Goal: Task Accomplishment & Management: Use online tool/utility

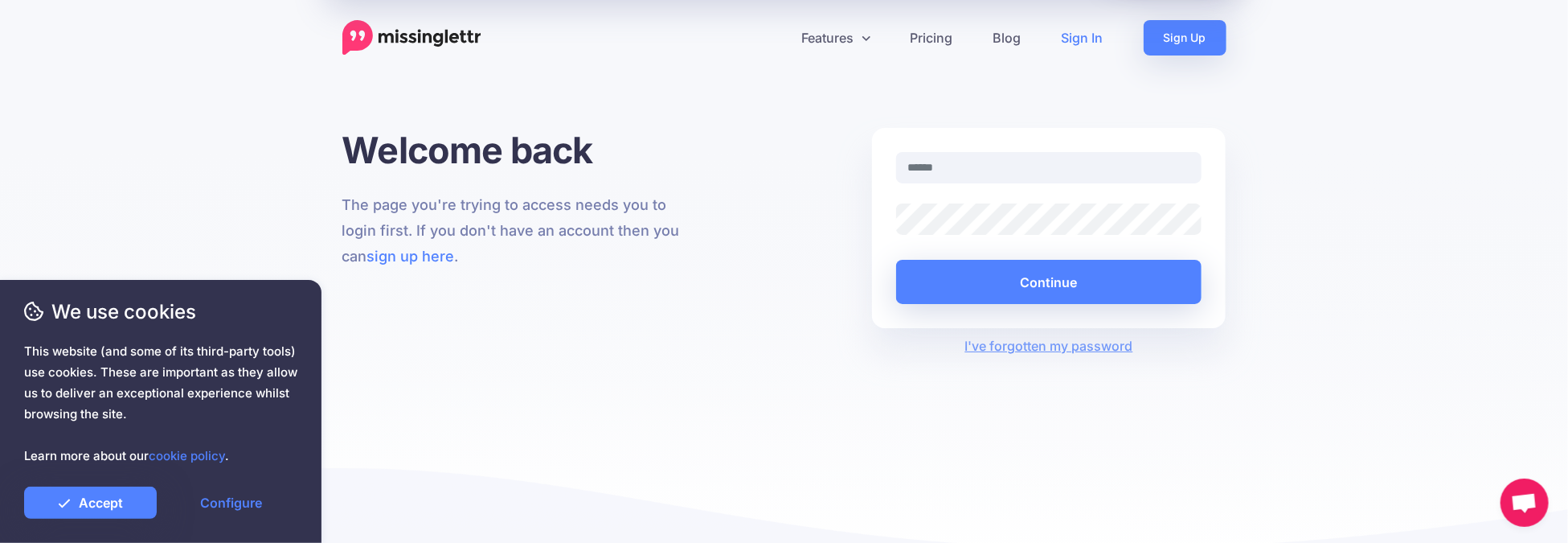
type input "**********"
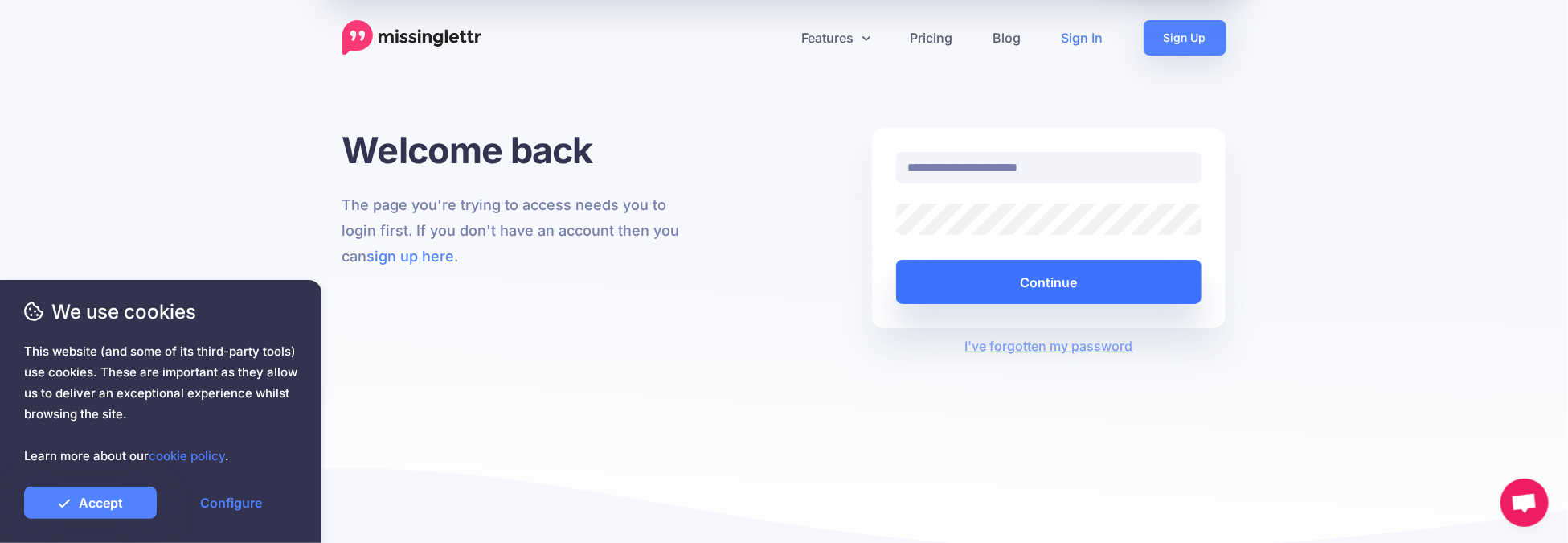
click at [1051, 283] on button "Continue" at bounding box center [1049, 281] width 306 height 44
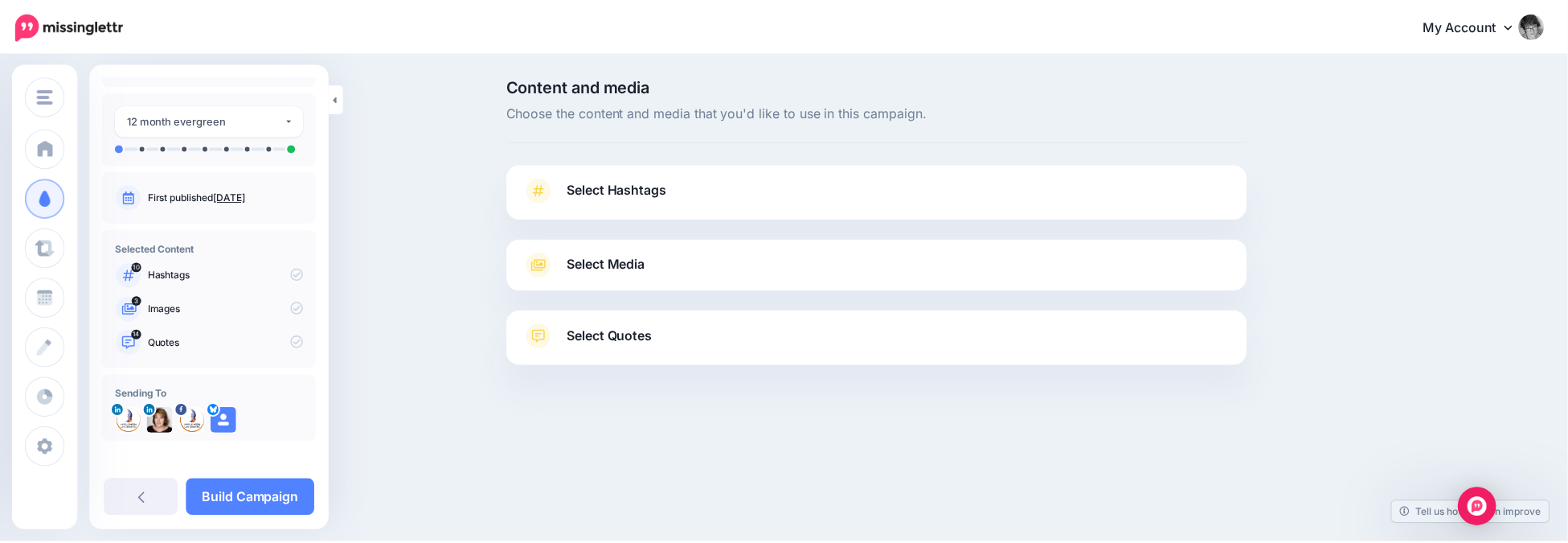
scroll to position [55, 0]
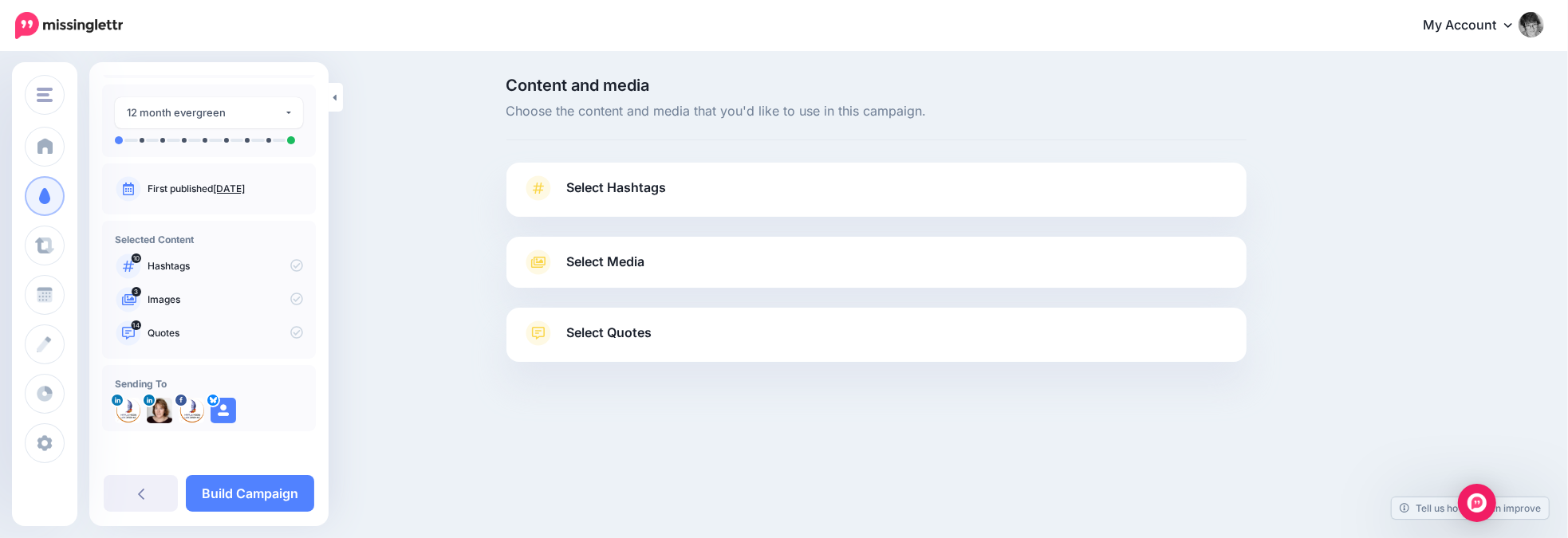
click at [588, 330] on span "Select Quotes" at bounding box center [609, 333] width 85 height 21
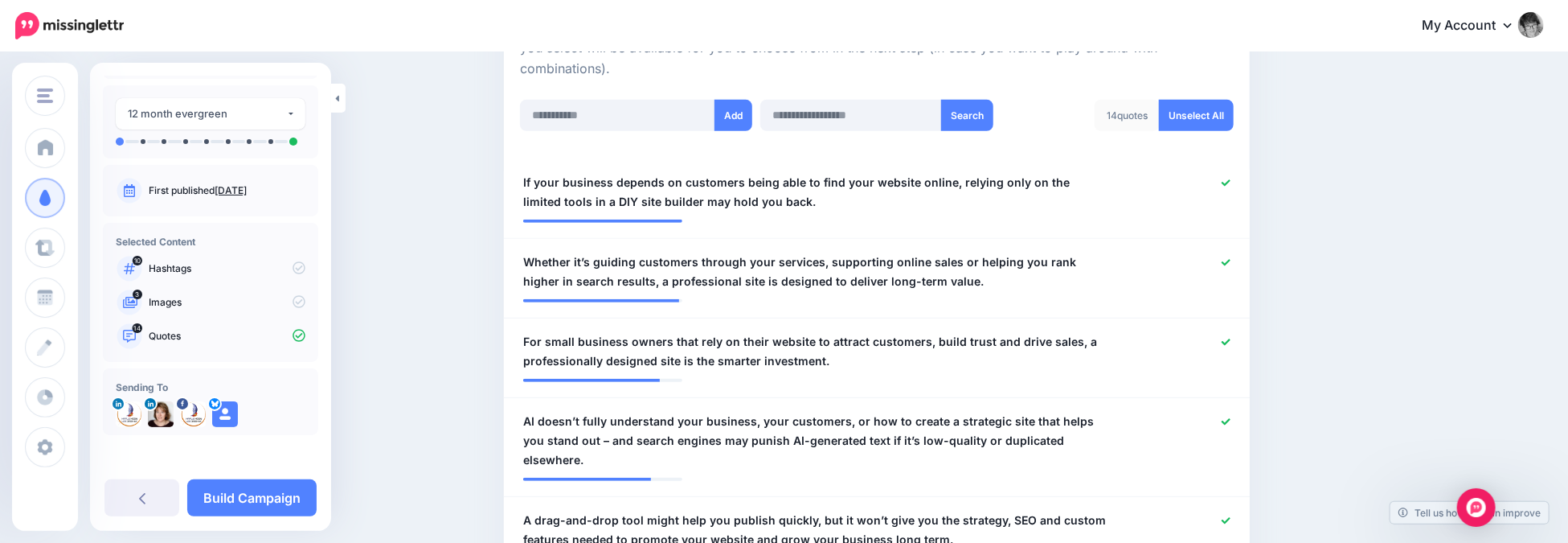
scroll to position [402, 0]
click at [585, 115] on input "text" at bounding box center [618, 116] width 195 height 32
paste input "**********"
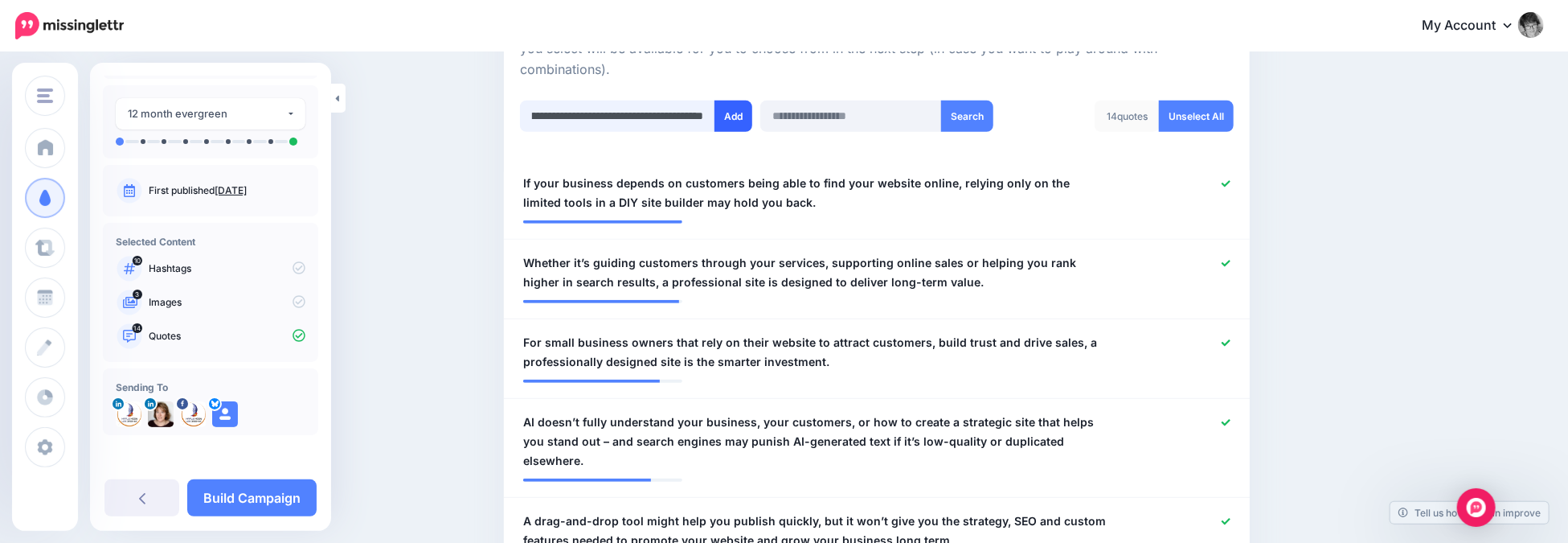
type input "**********"
click at [737, 114] on button "Add" at bounding box center [733, 116] width 38 height 32
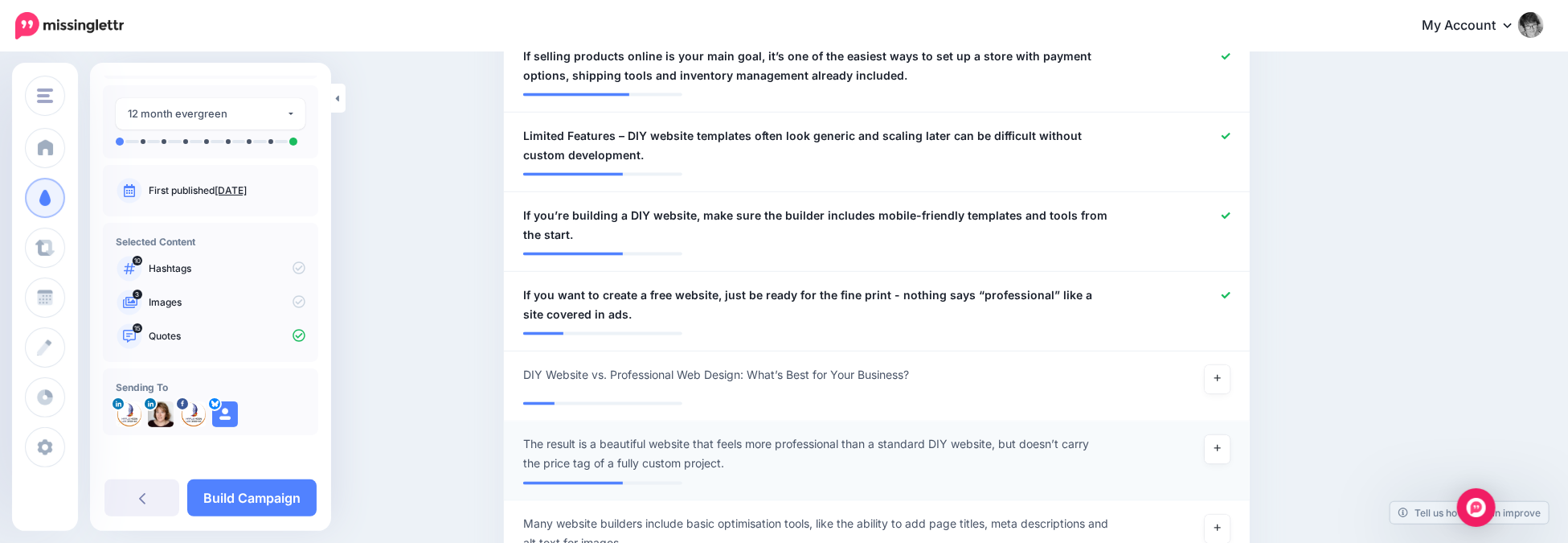
scroll to position [1444, 0]
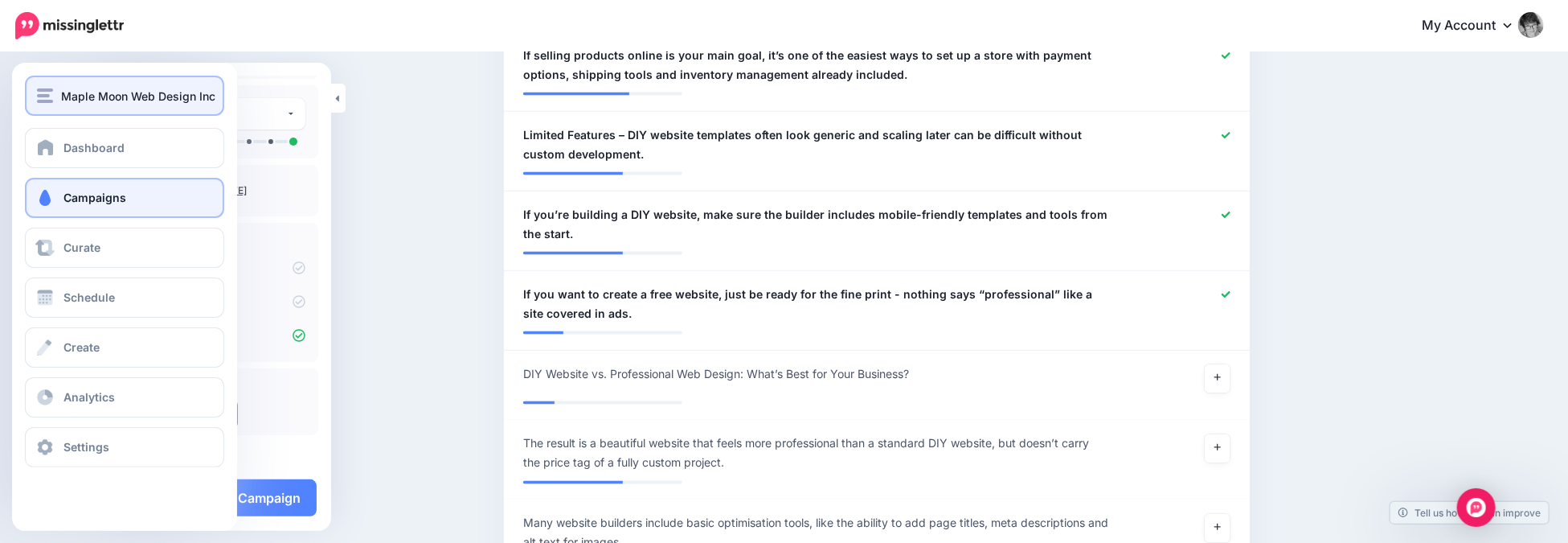
click at [89, 93] on span "Maple Moon Web Design Inc" at bounding box center [138, 96] width 154 height 18
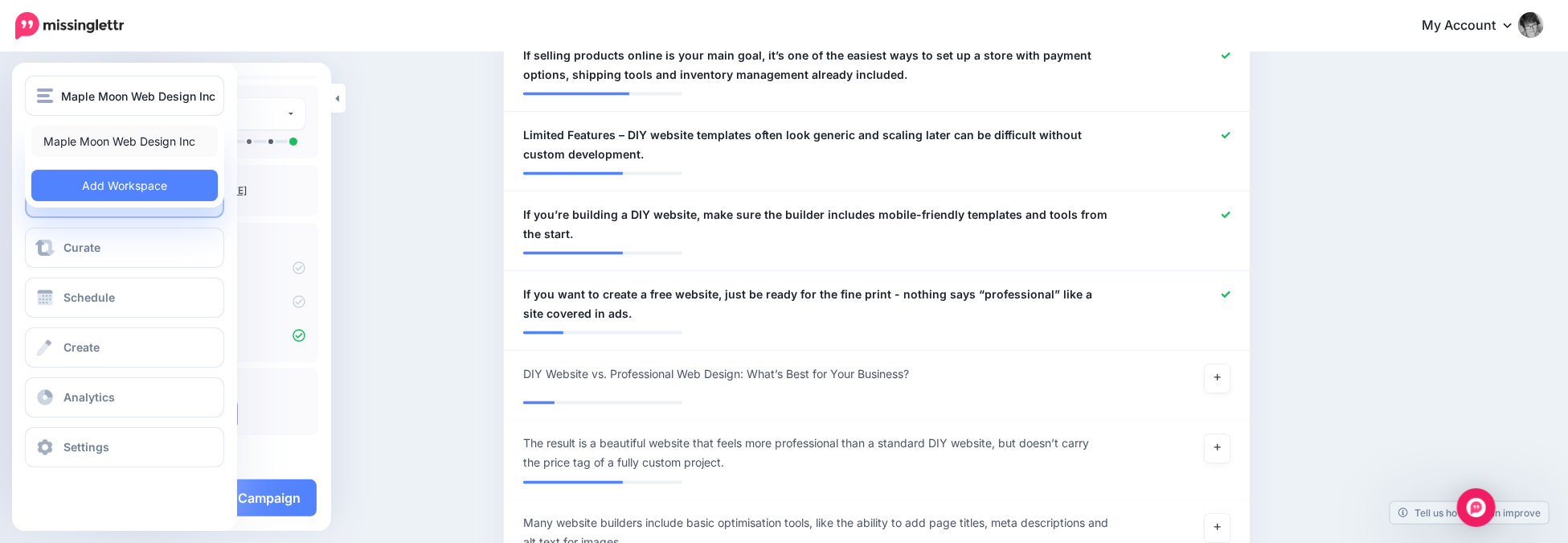
click at [70, 139] on link "Maple Moon Web Design Inc" at bounding box center [125, 141] width 186 height 32
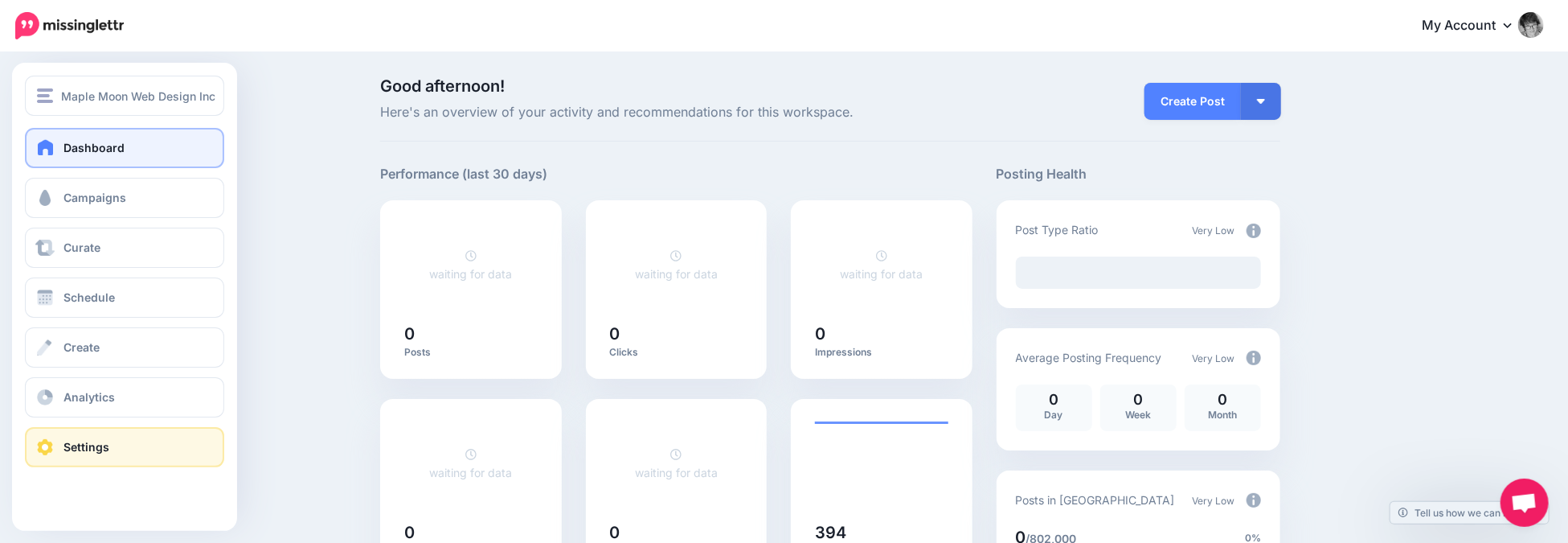
click at [74, 446] on span "Settings" at bounding box center [86, 446] width 46 height 14
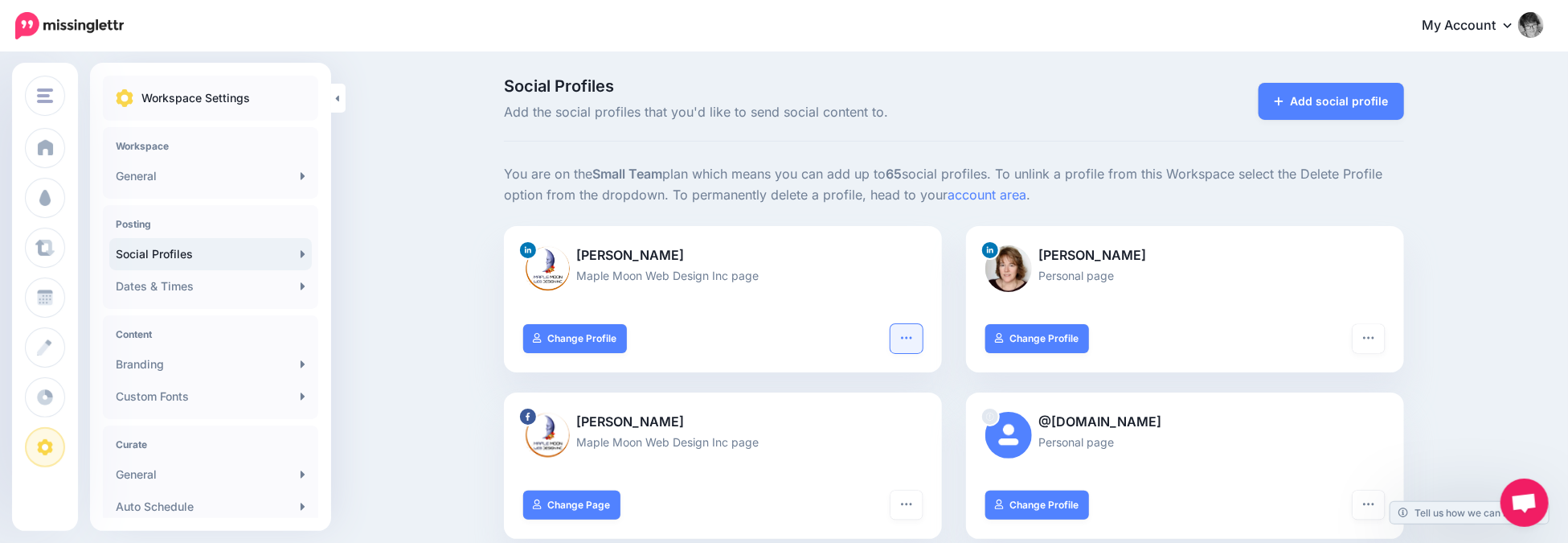
click at [910, 338] on icon "button" at bounding box center [907, 338] width 13 height 13
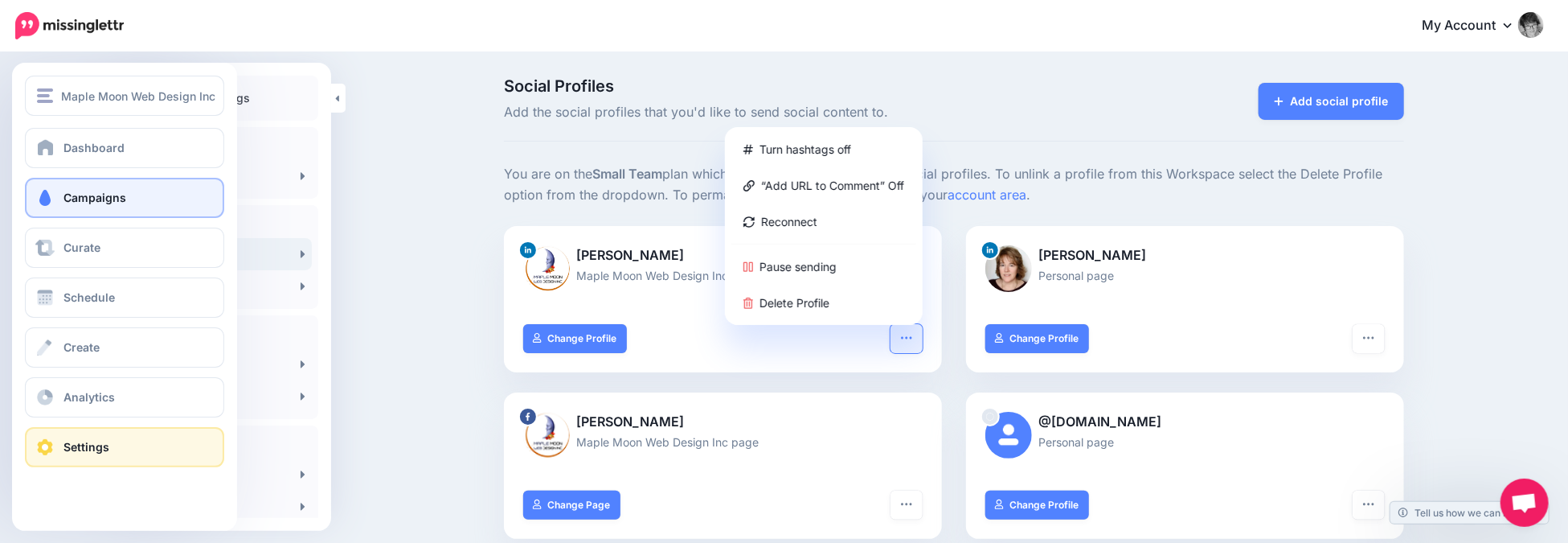
click at [99, 195] on span "Campaigns" at bounding box center [94, 197] width 62 height 14
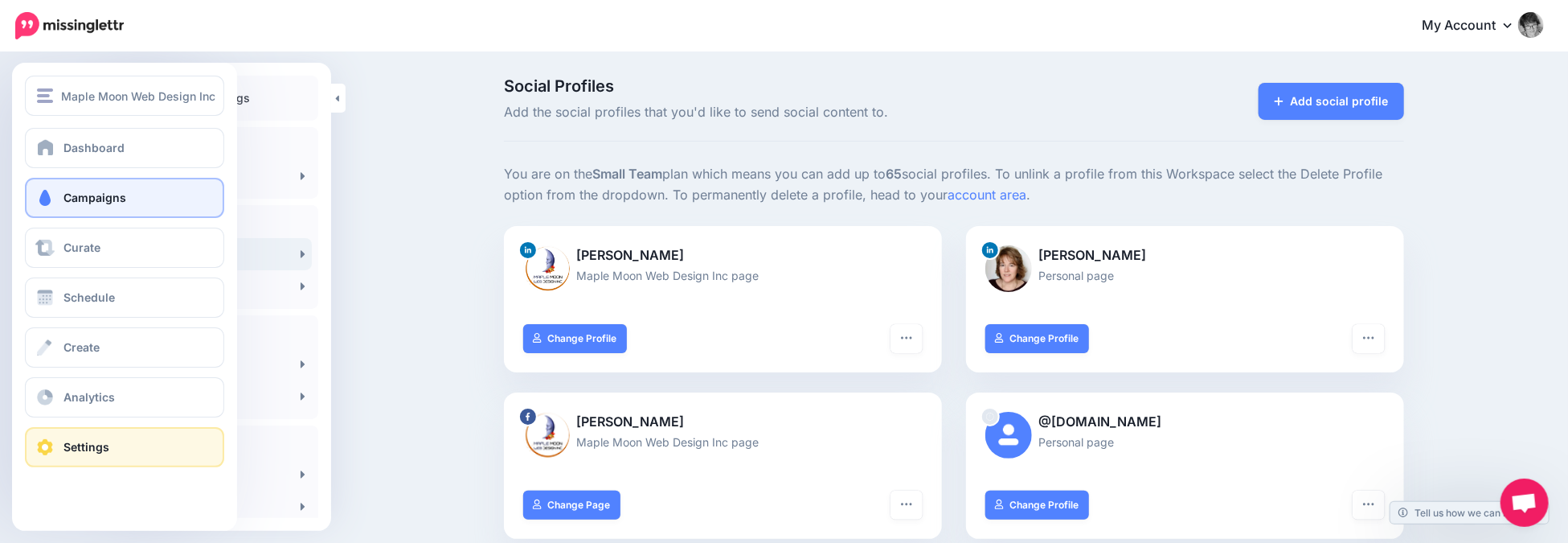
click at [99, 195] on span "Campaigns" at bounding box center [94, 197] width 62 height 14
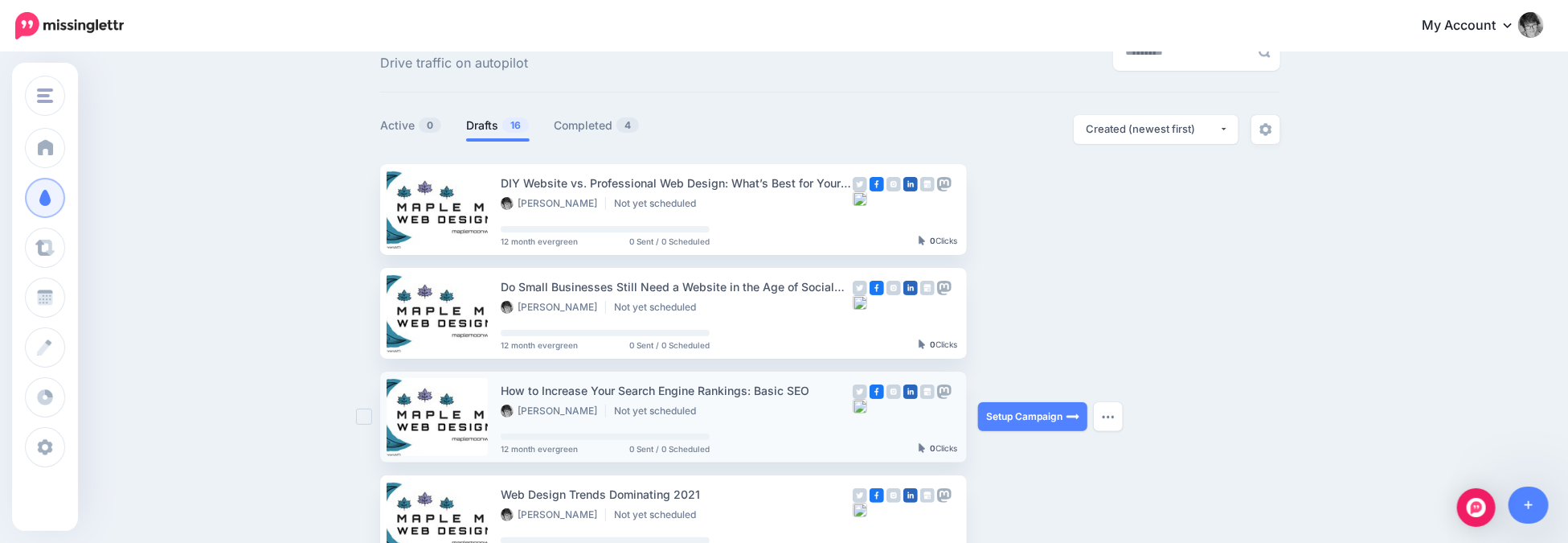
scroll to position [49, 0]
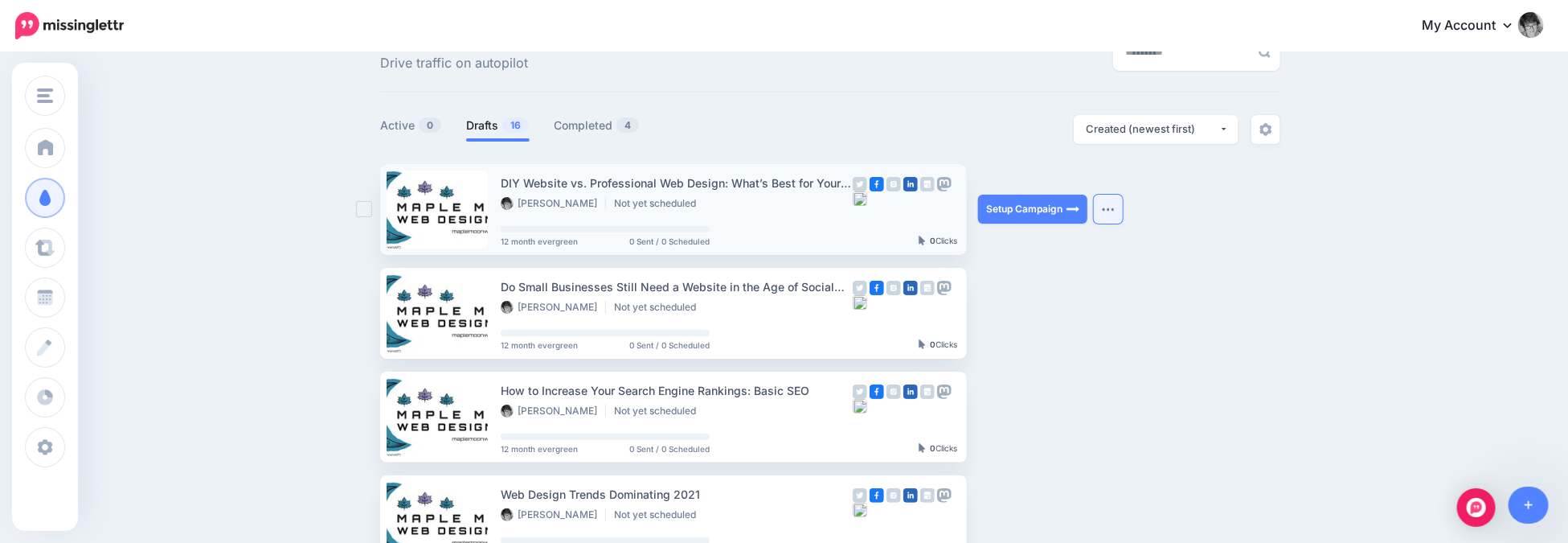
click at [1115, 208] on img "button" at bounding box center [1108, 209] width 13 height 5
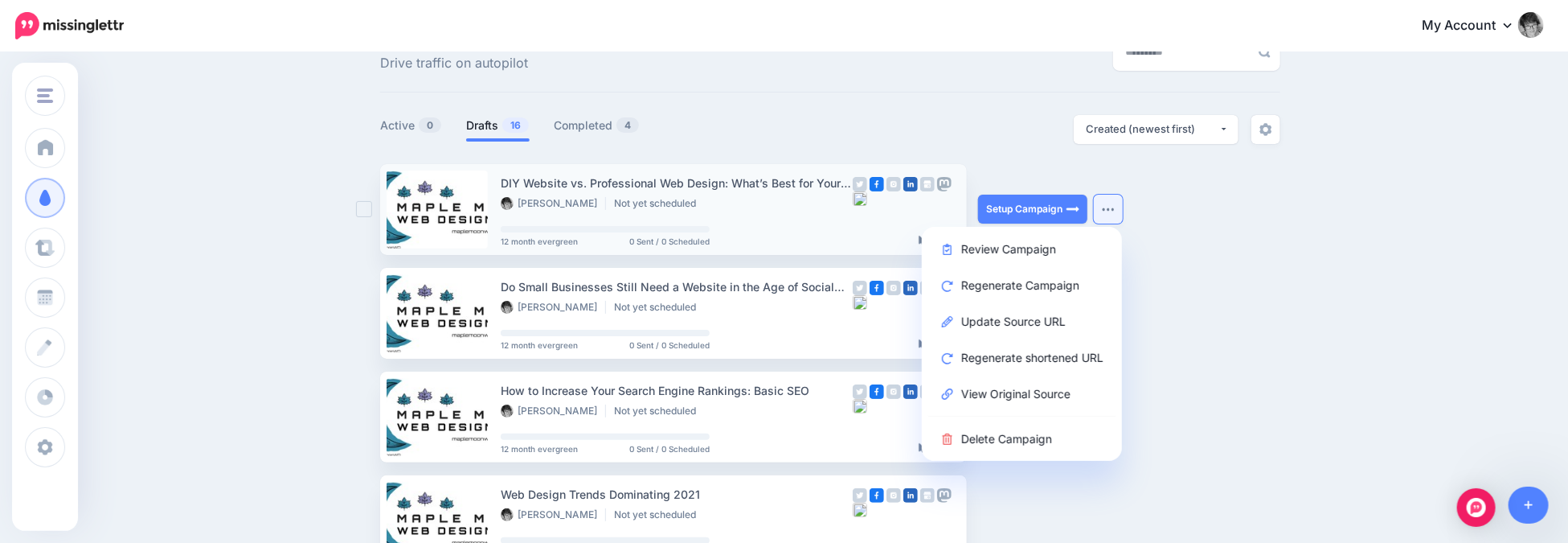
click at [1115, 208] on img "button" at bounding box center [1108, 209] width 13 height 5
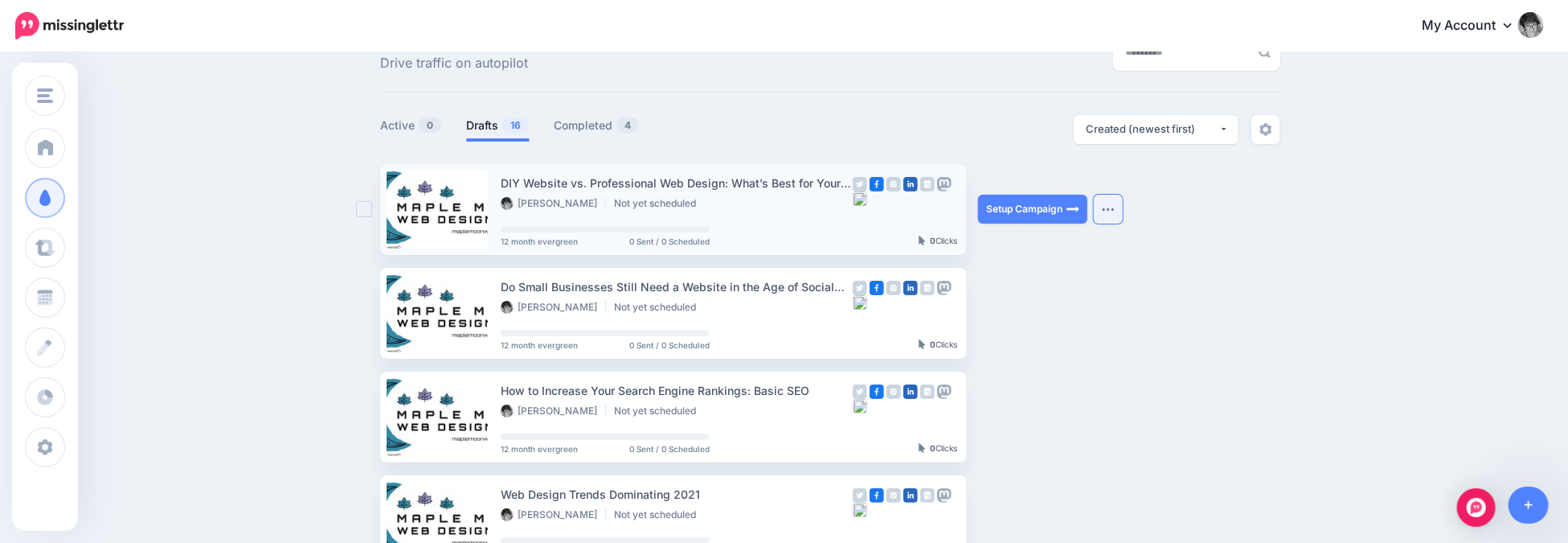
click at [1115, 208] on img "button" at bounding box center [1108, 209] width 13 height 5
click at [1115, 209] on img "button" at bounding box center [1108, 209] width 13 height 5
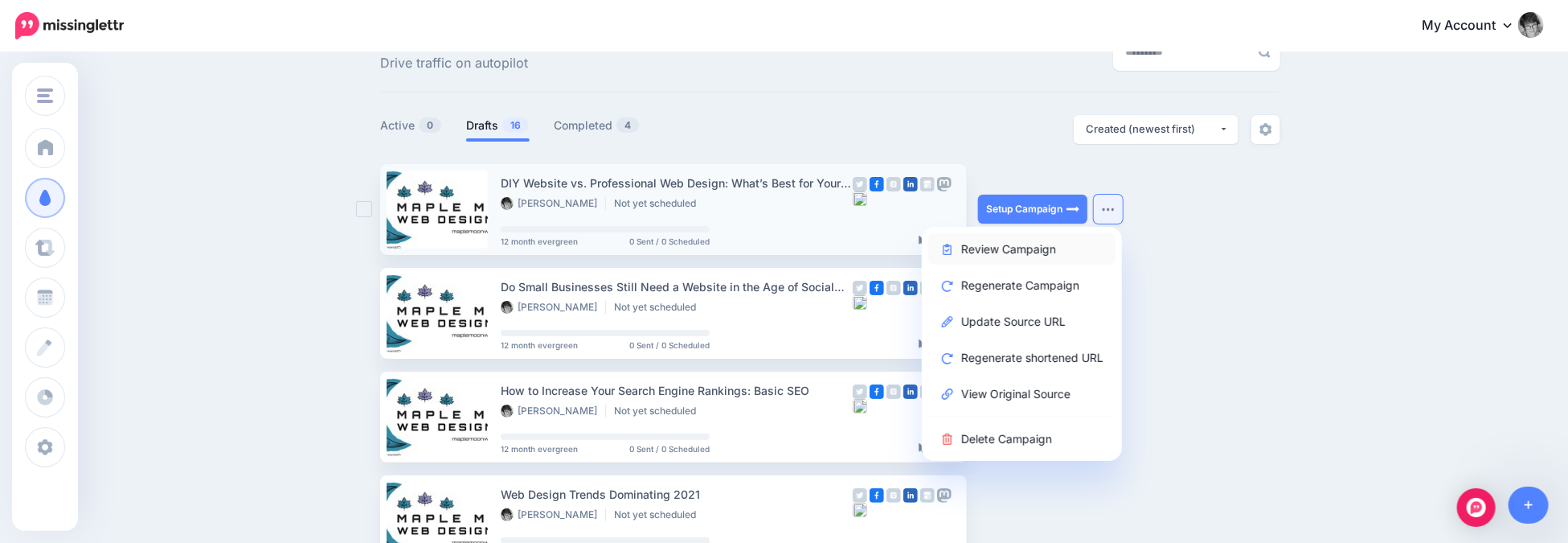
click at [1022, 248] on link "Review Campaign" at bounding box center [1022, 248] width 187 height 32
click at [1022, 248] on div "Setup Campaign Review Campaign Regenerate Campaign Update Source URL Regenerate…" at bounding box center [1039, 210] width 121 height 91
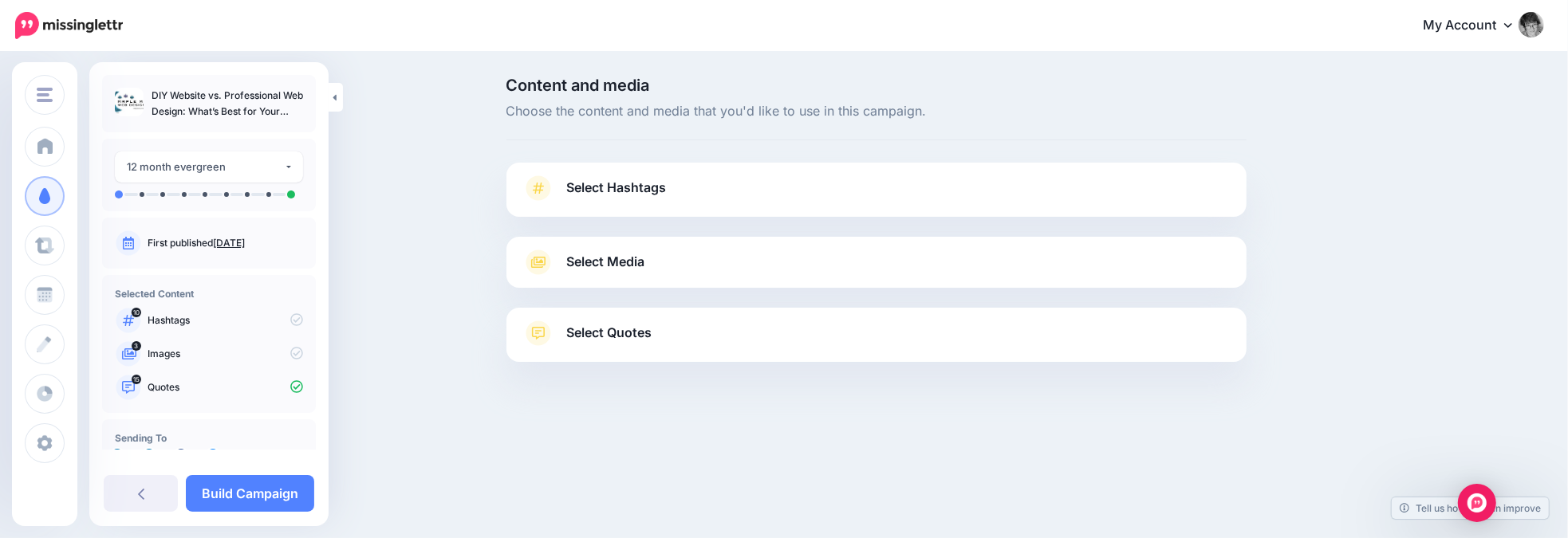
click at [614, 189] on span "Select Hashtags" at bounding box center [616, 188] width 99 height 21
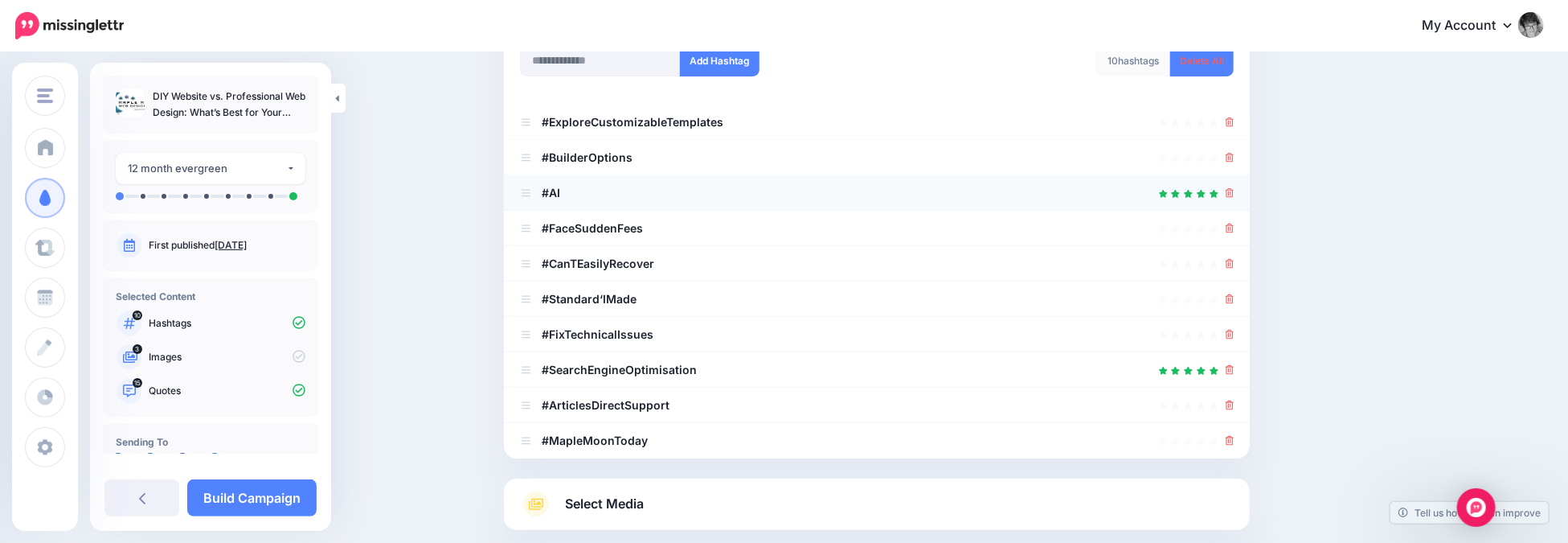
scroll to position [237, 0]
click at [1235, 296] on icon at bounding box center [1230, 298] width 9 height 10
click at [1235, 296] on link at bounding box center [1230, 297] width 9 height 14
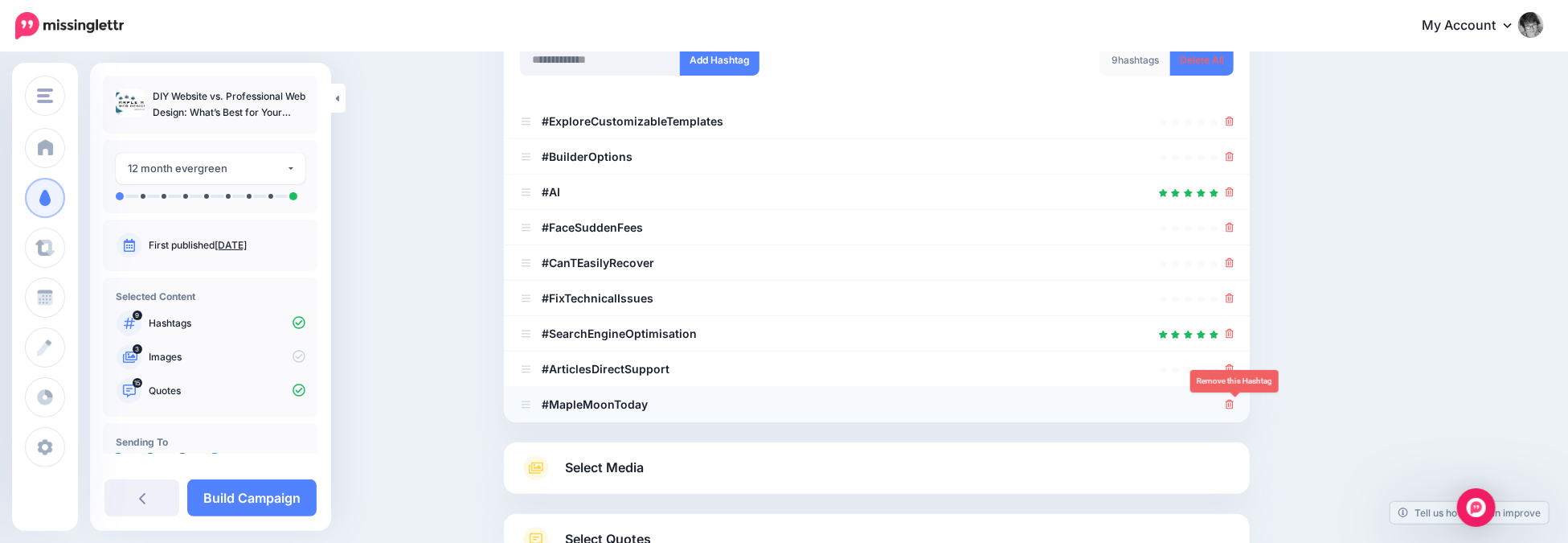
click at [1235, 406] on icon at bounding box center [1230, 404] width 9 height 10
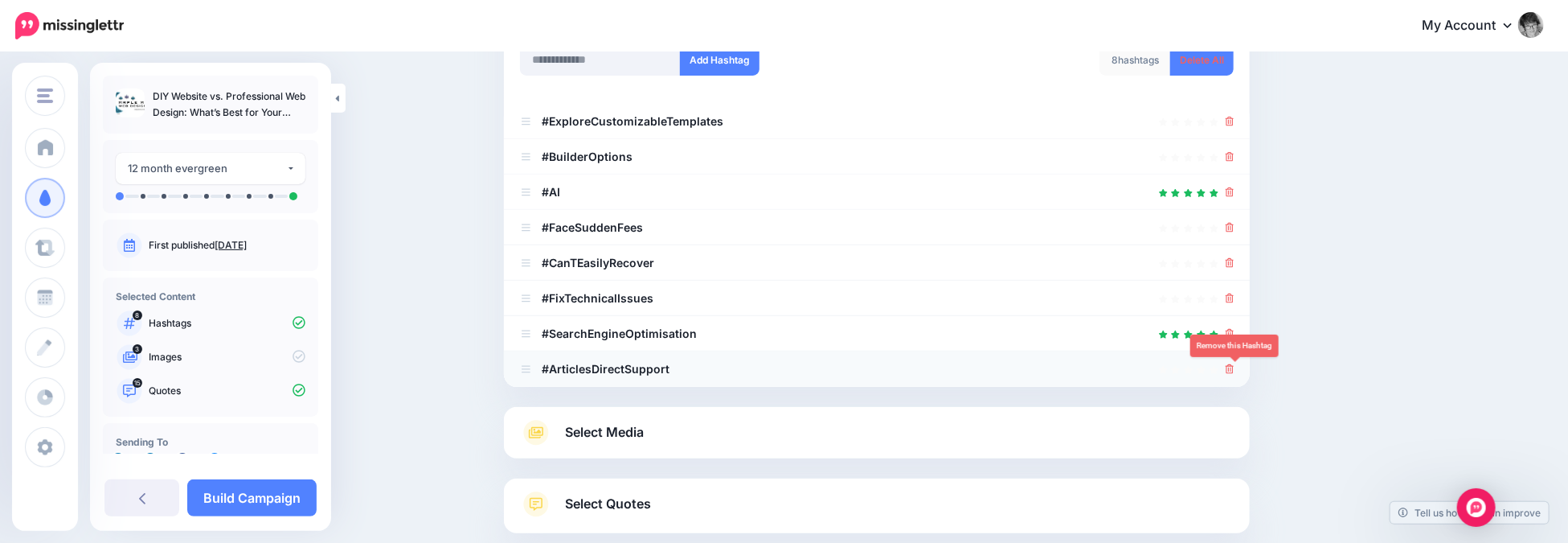
click at [1234, 369] on icon at bounding box center [1230, 369] width 9 height 10
click at [1234, 369] on link at bounding box center [1230, 369] width 9 height 14
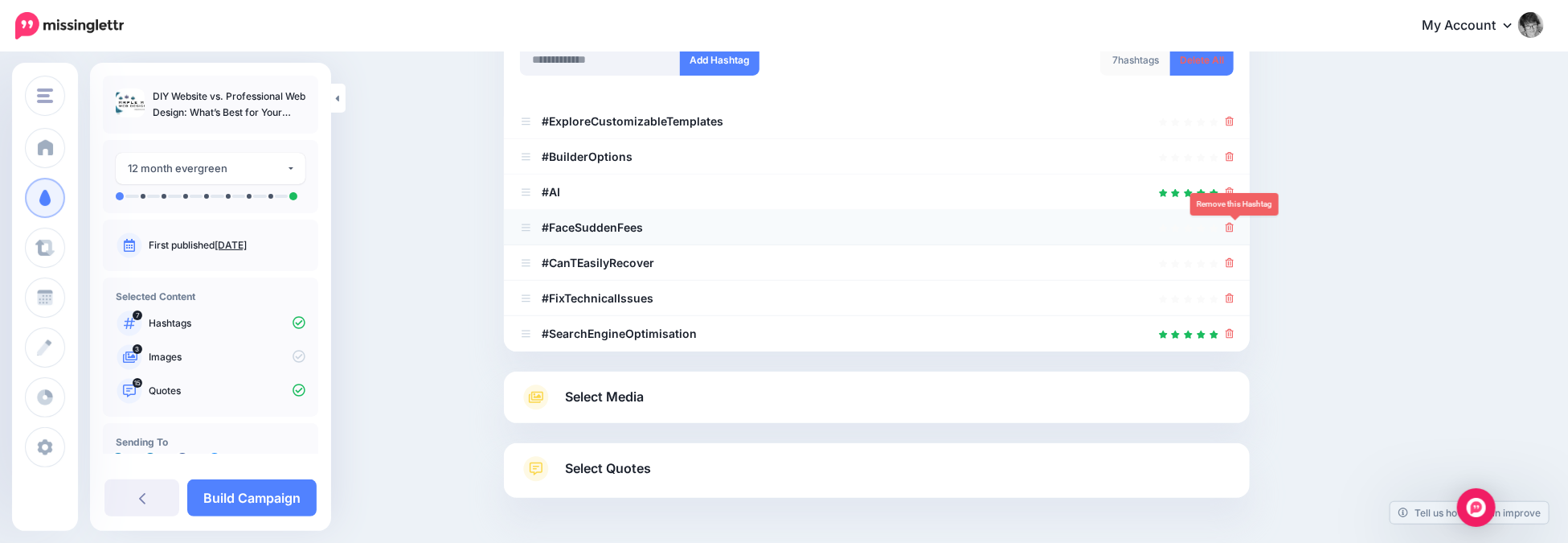
click at [1235, 228] on icon at bounding box center [1230, 228] width 9 height 10
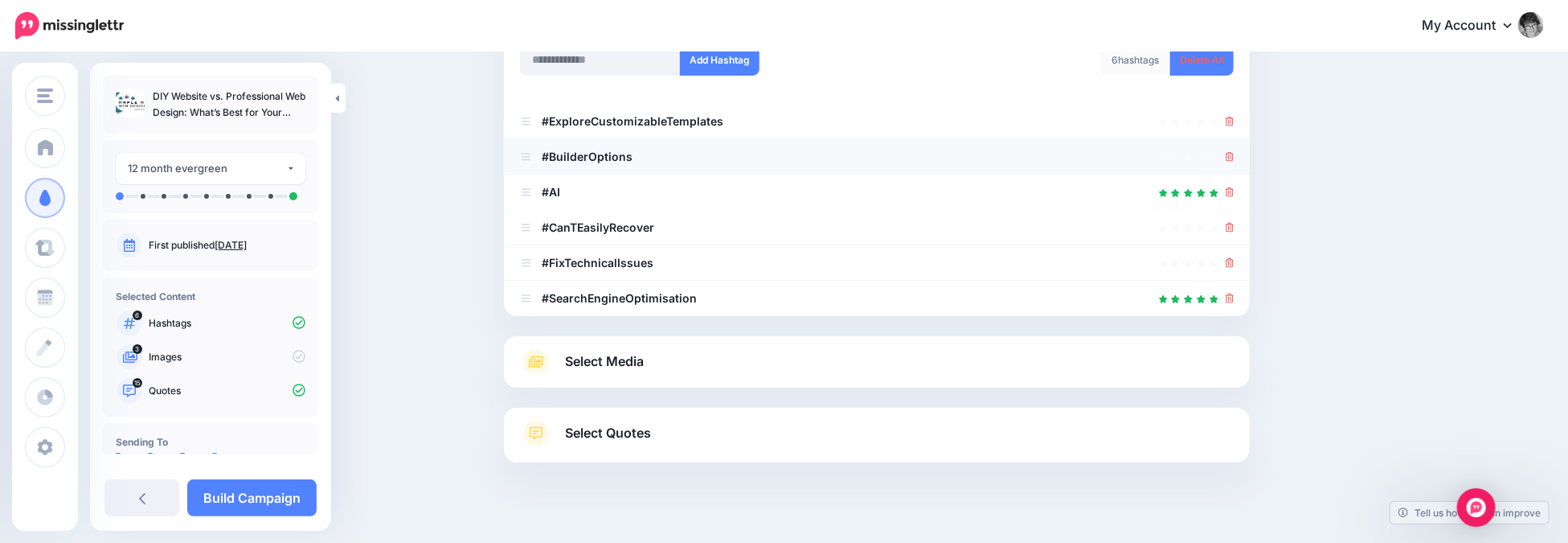
click at [555, 157] on b "#BuilderOptions" at bounding box center [587, 156] width 91 height 14
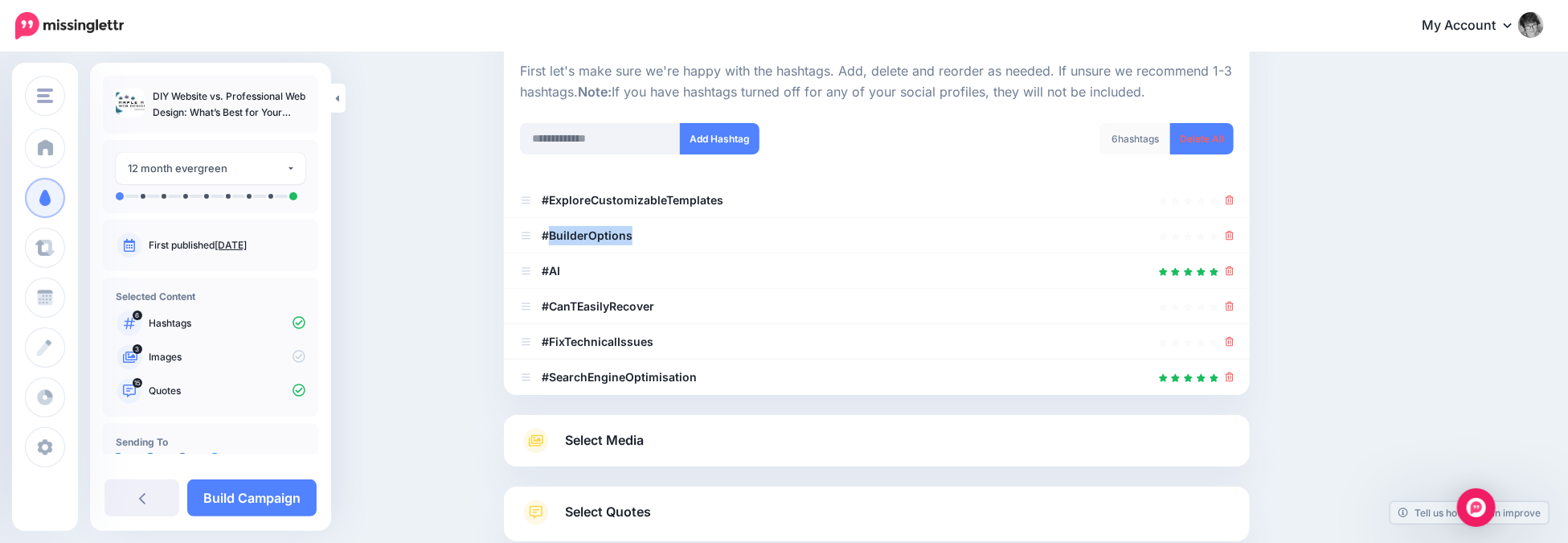
scroll to position [157, 0]
click at [586, 135] on input "text" at bounding box center [601, 138] width 161 height 32
type input "**********"
click at [715, 136] on button "Add Hashtag" at bounding box center [720, 138] width 79 height 32
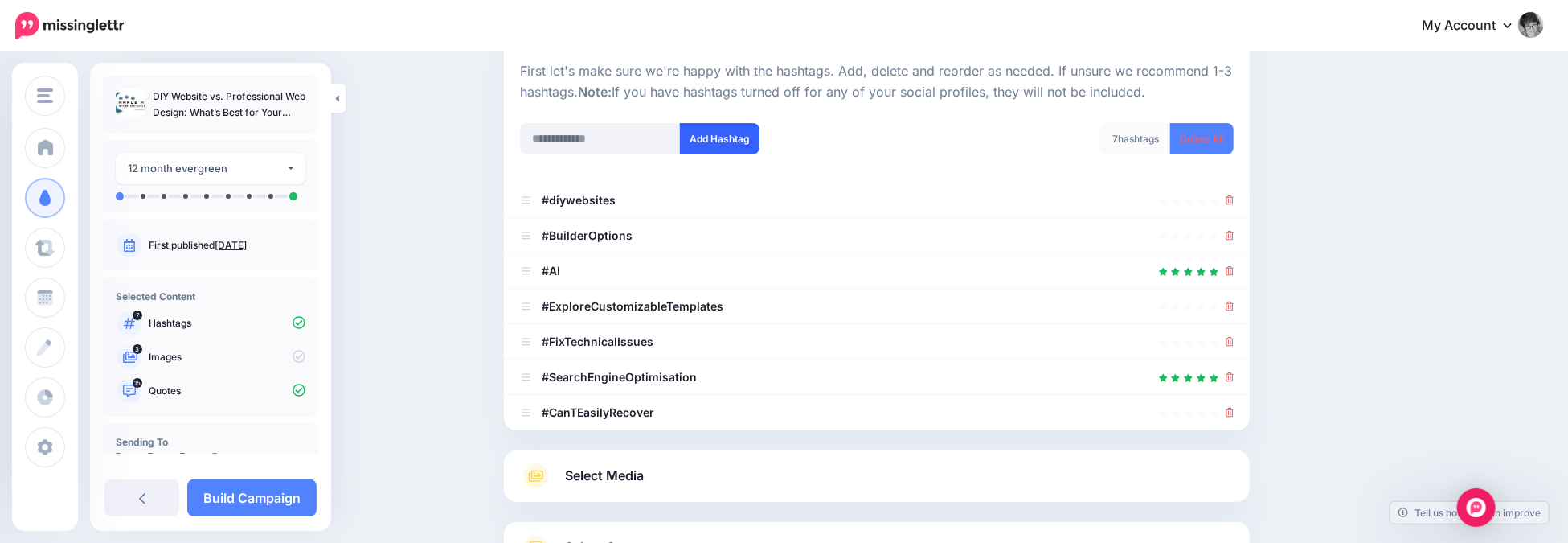
scroll to position [317, 0]
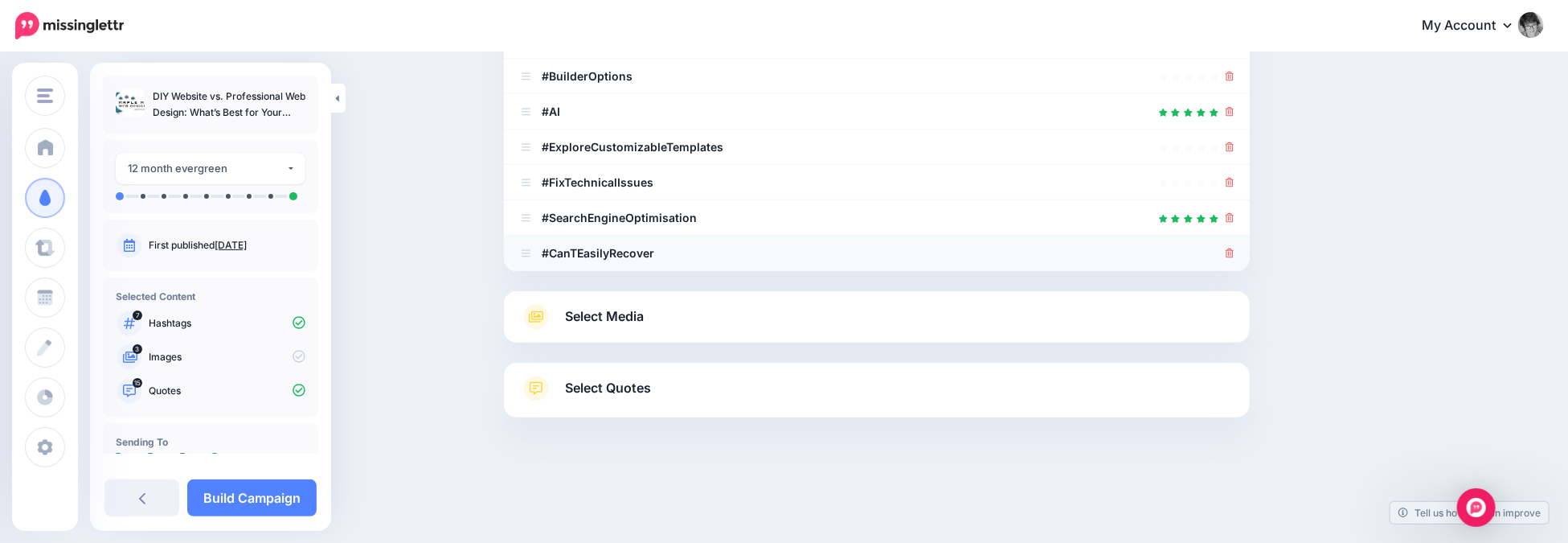
click at [1233, 252] on icon at bounding box center [1230, 253] width 9 height 10
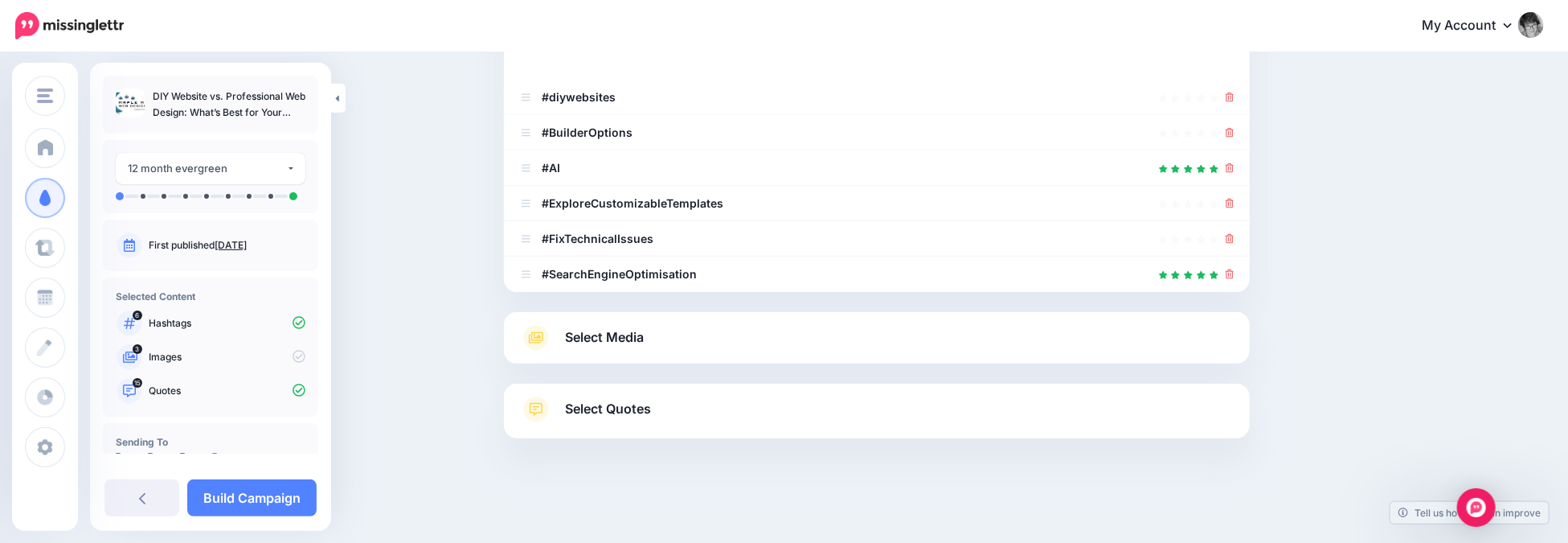
scroll to position [259, 0]
click at [1235, 239] on icon at bounding box center [1230, 240] width 9 height 10
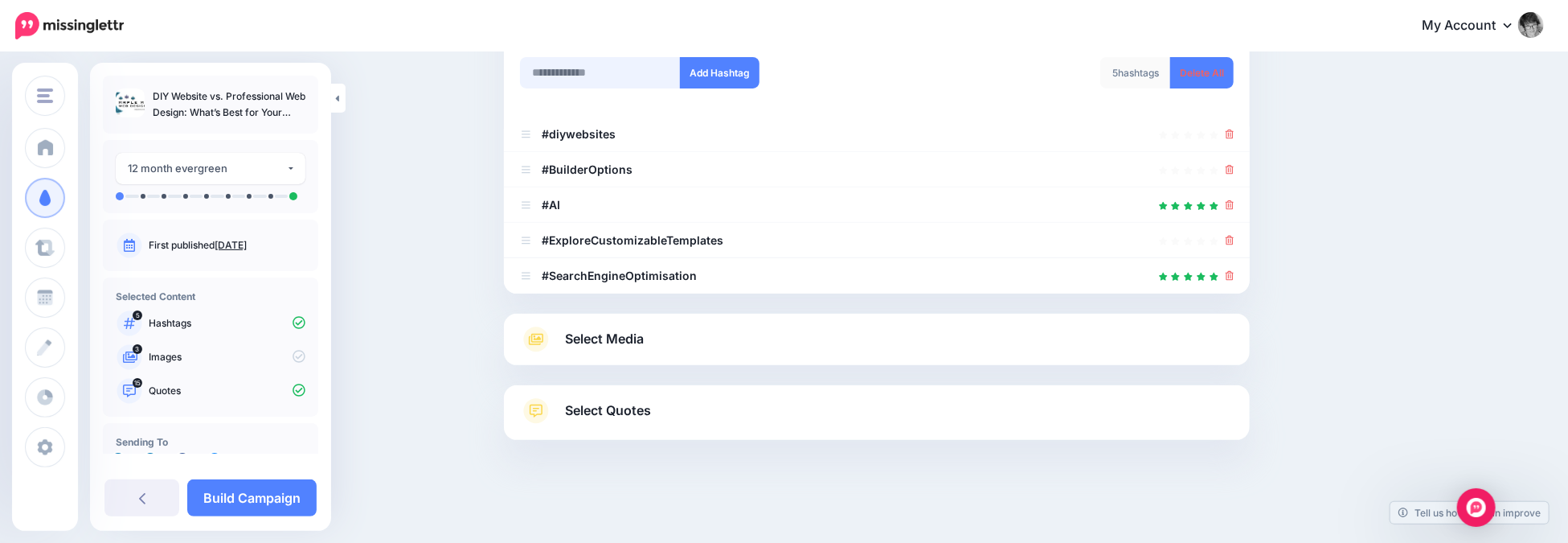
click at [586, 73] on input "text" at bounding box center [601, 72] width 161 height 32
type input "**********"
click at [714, 71] on button "Add Hashtag" at bounding box center [720, 72] width 79 height 32
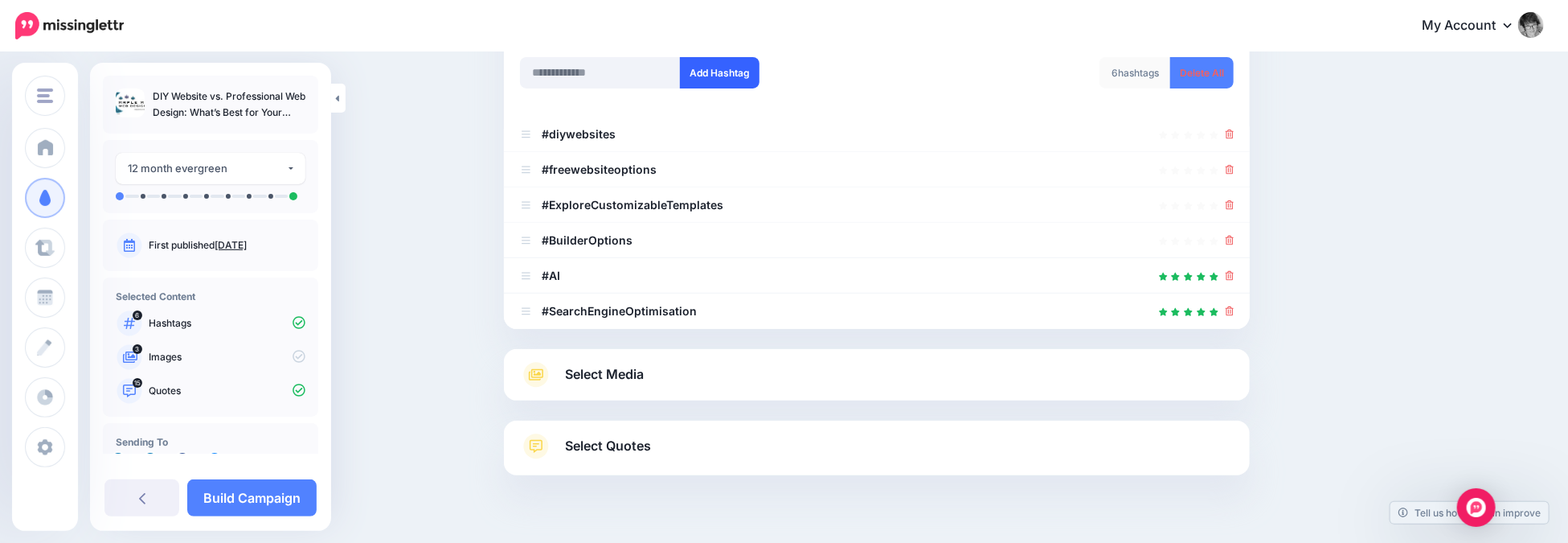
scroll to position [259, 0]
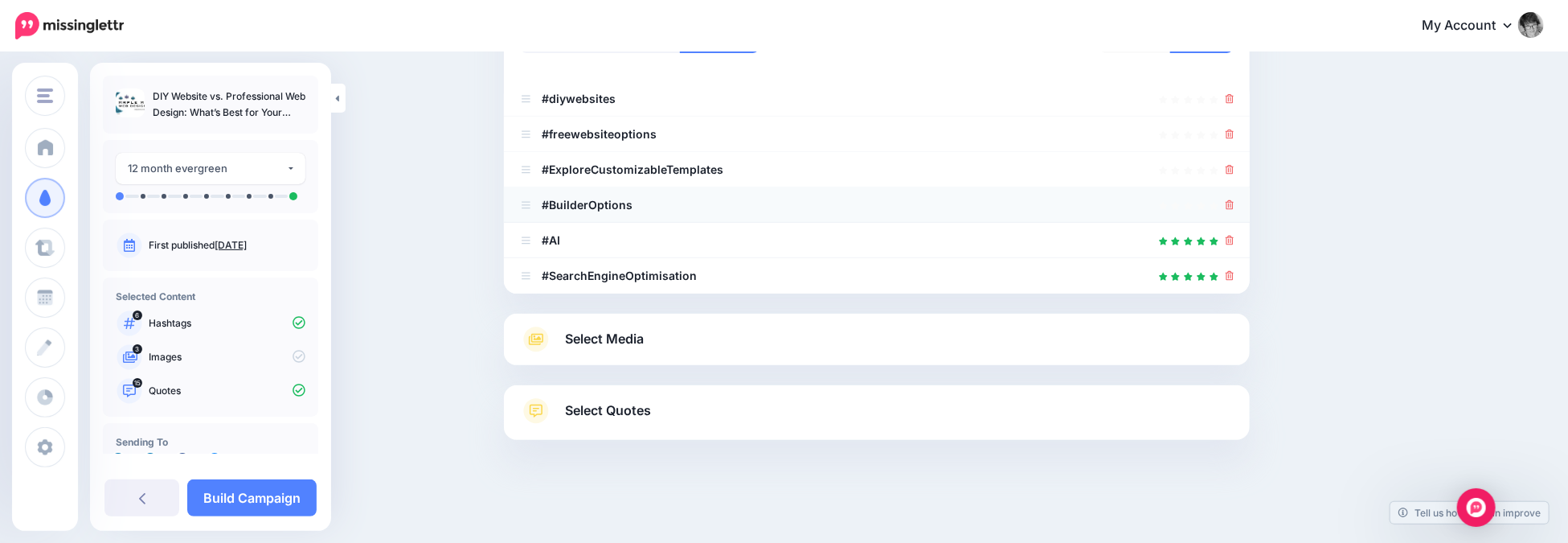
click at [1235, 201] on icon at bounding box center [1230, 205] width 9 height 10
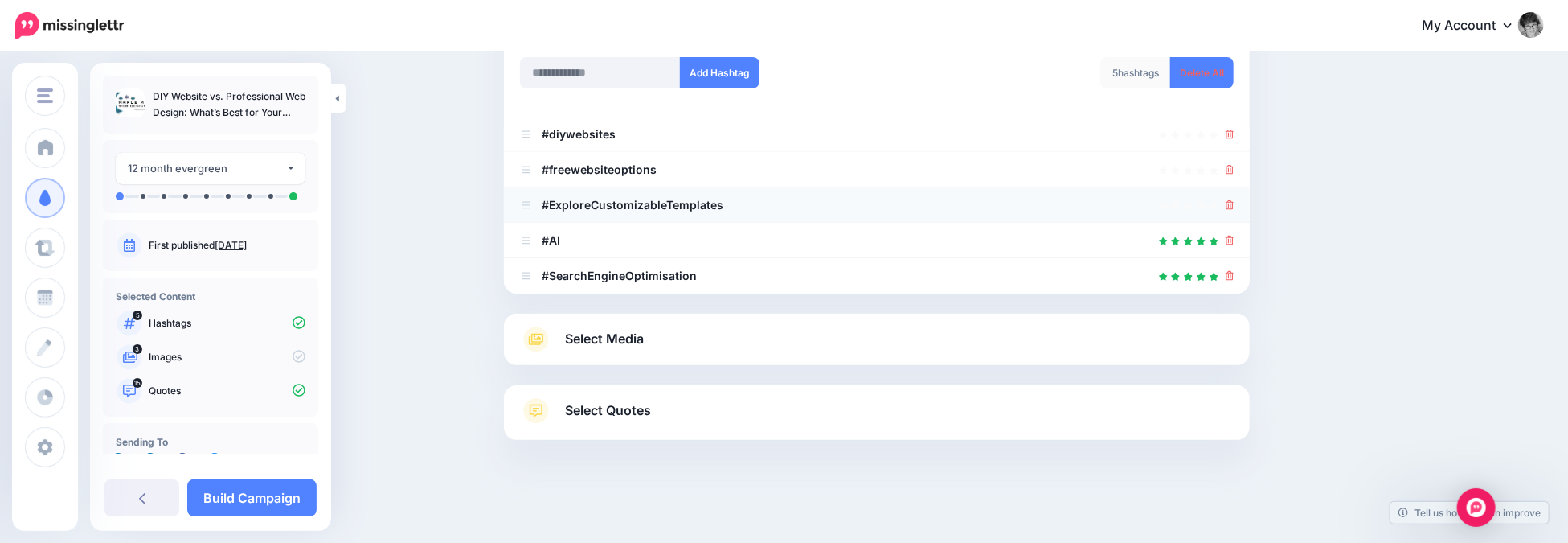
click at [1233, 204] on icon at bounding box center [1230, 205] width 9 height 10
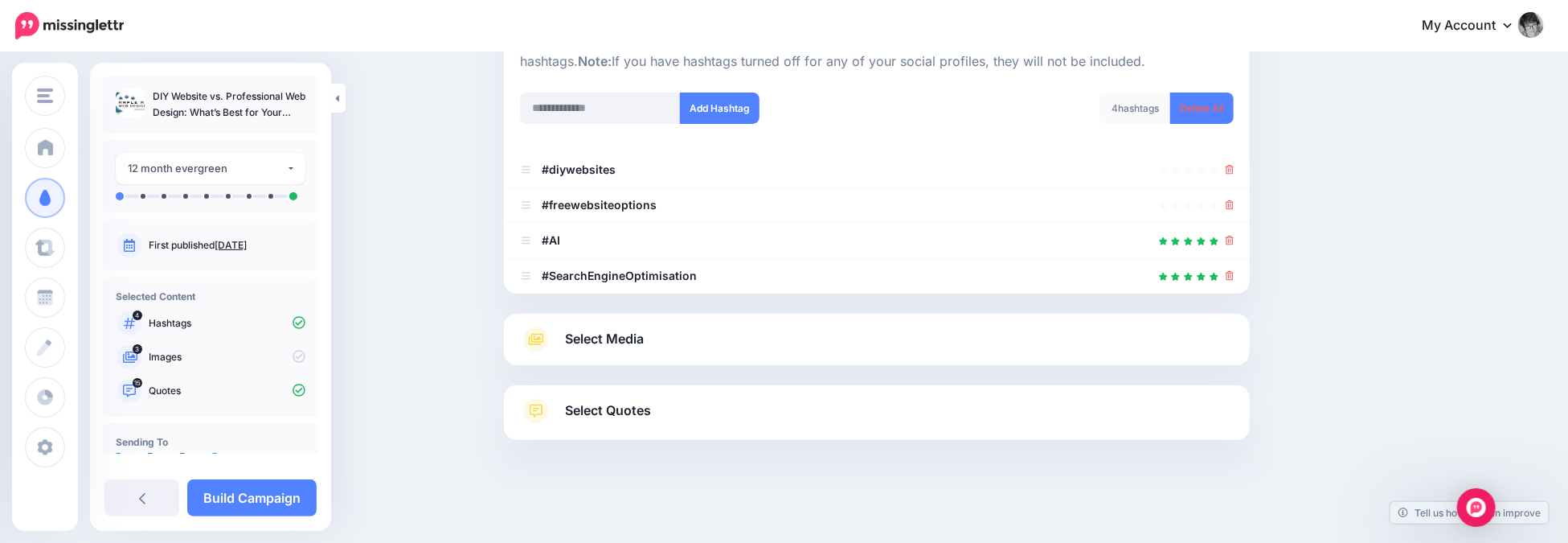
click at [725, 342] on link "Select Media" at bounding box center [877, 339] width 714 height 25
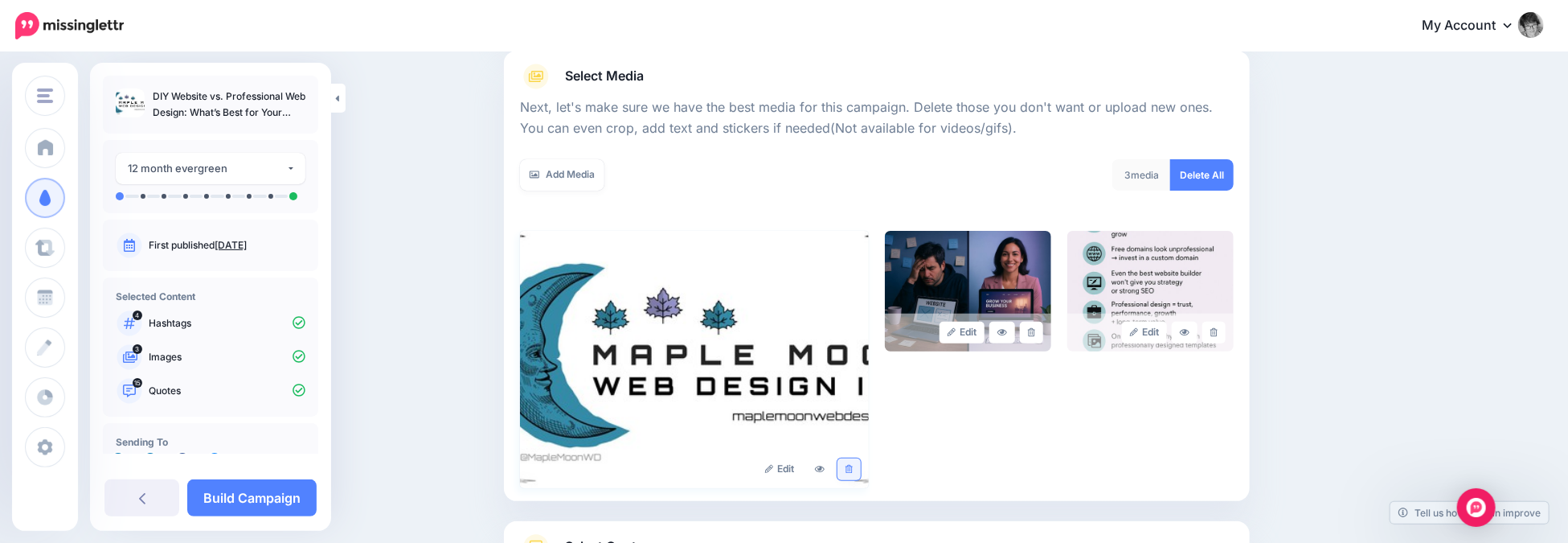
click at [853, 466] on icon at bounding box center [849, 469] width 7 height 9
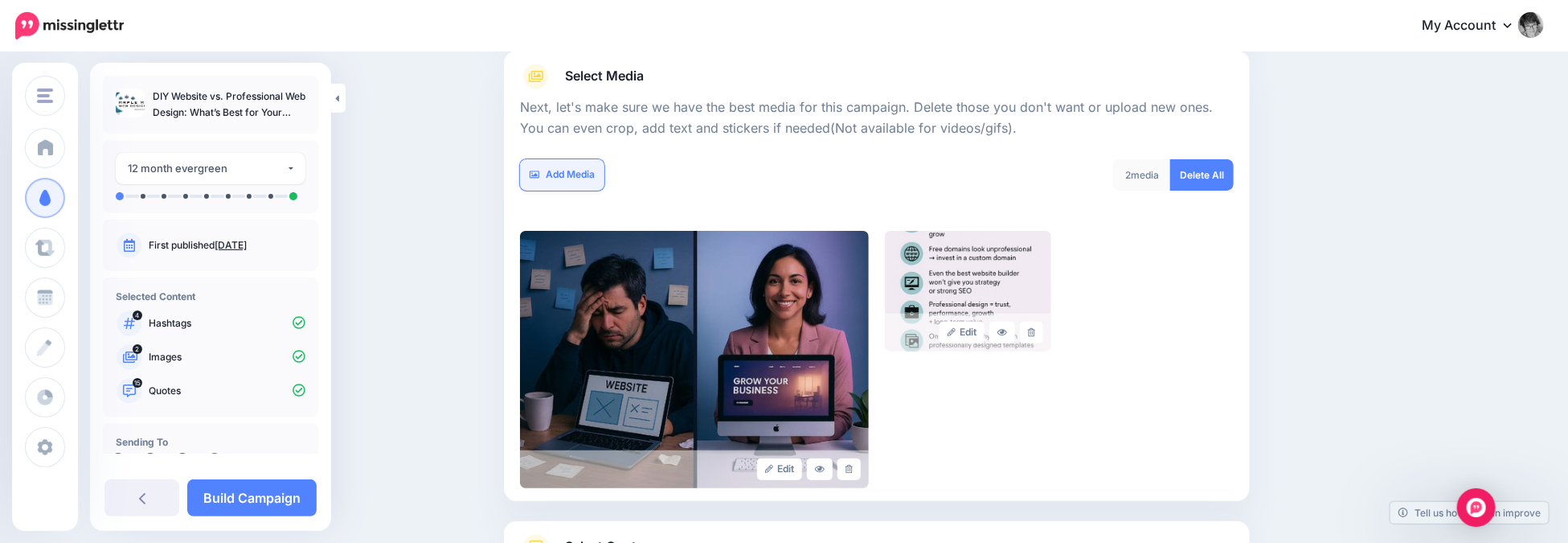
click at [573, 173] on link "Add Media" at bounding box center [562, 174] width 84 height 32
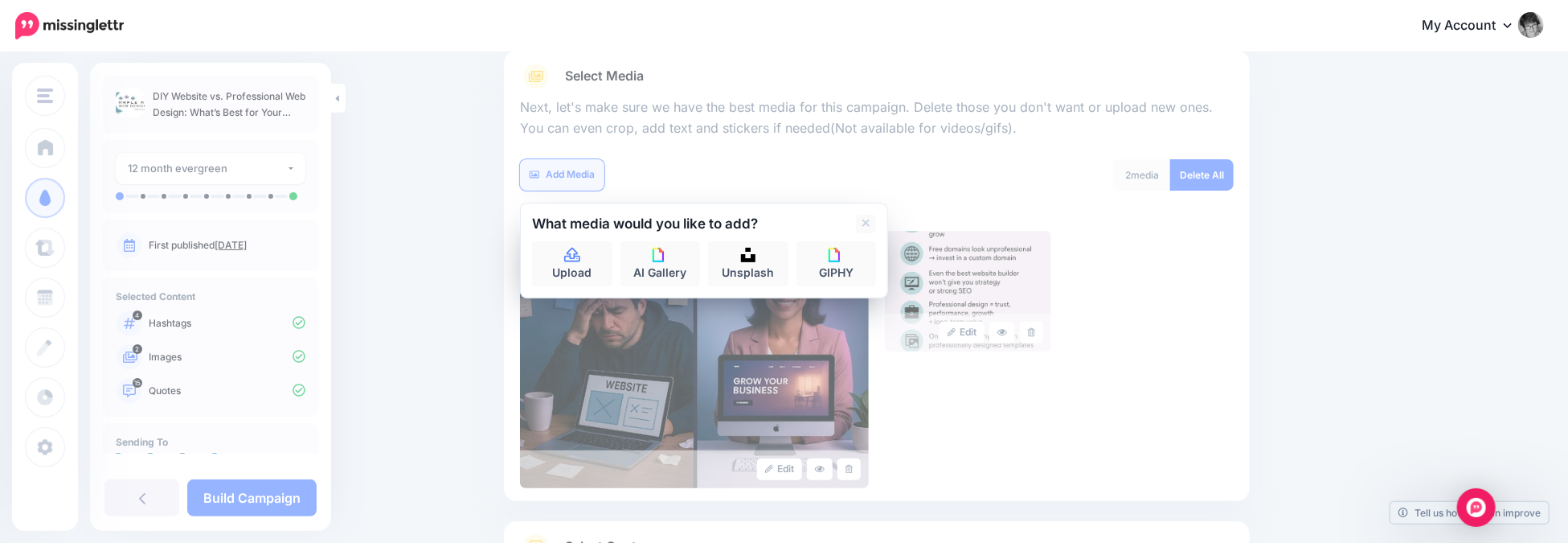
click at [573, 173] on link "Add Media" at bounding box center [562, 174] width 84 height 32
click at [574, 265] on link "Upload" at bounding box center [572, 264] width 80 height 45
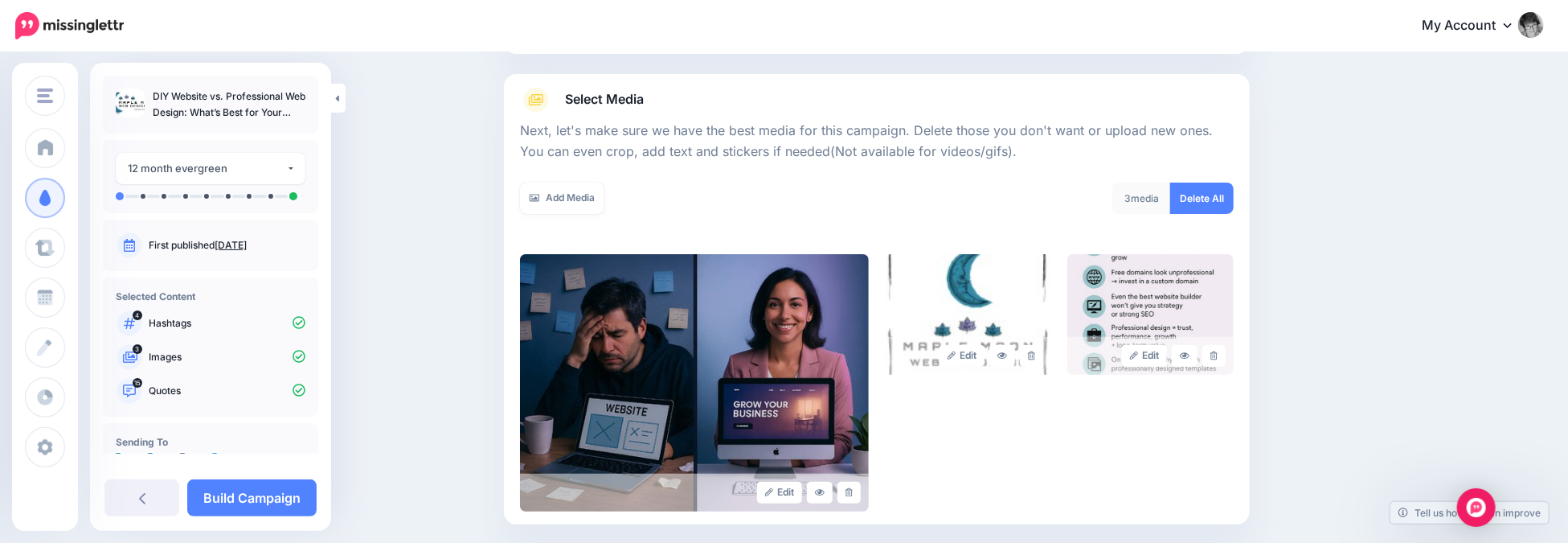
scroll to position [164, 0]
click at [1035, 356] on icon at bounding box center [1031, 357] width 7 height 9
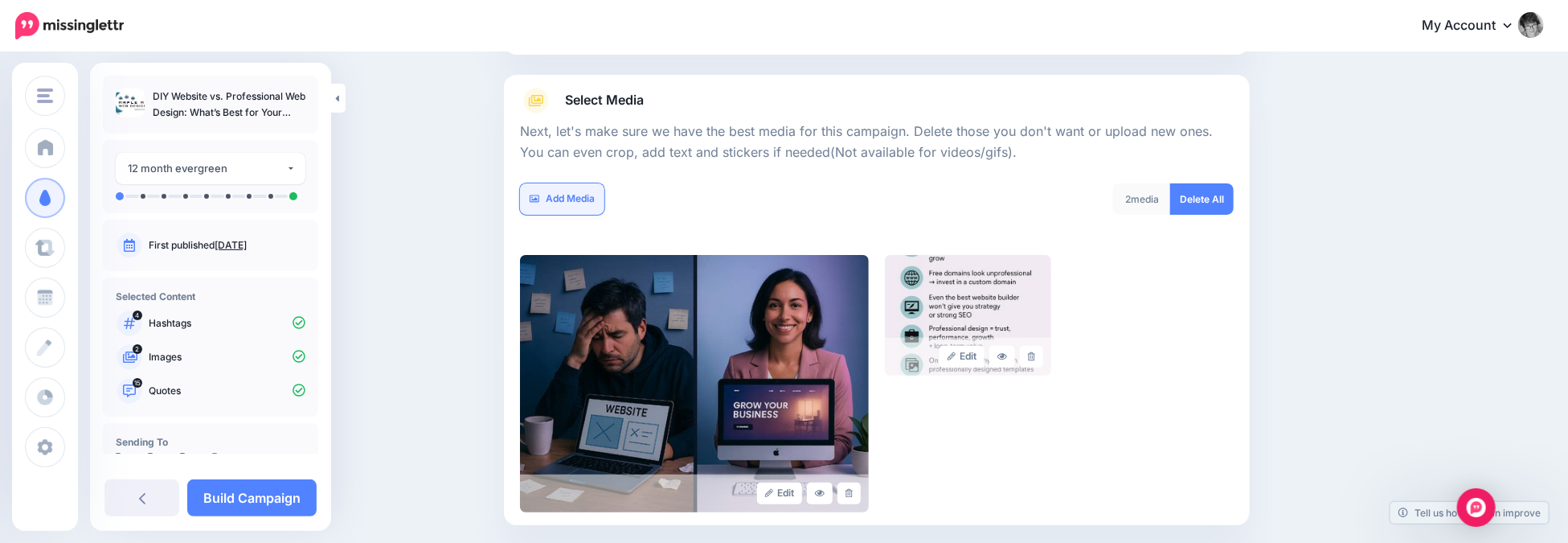
click at [559, 199] on link "Add Media" at bounding box center [562, 199] width 84 height 32
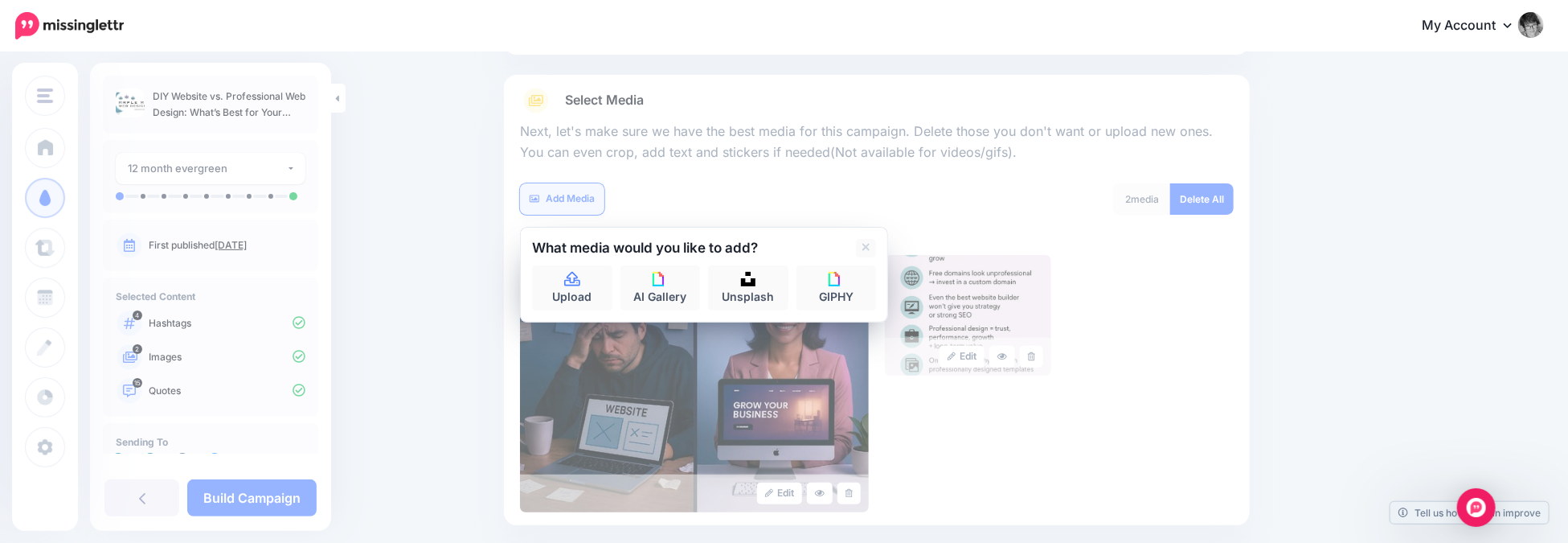
click at [559, 199] on link "Add Media" at bounding box center [562, 199] width 84 height 32
click at [580, 289] on link "Upload" at bounding box center [572, 288] width 80 height 45
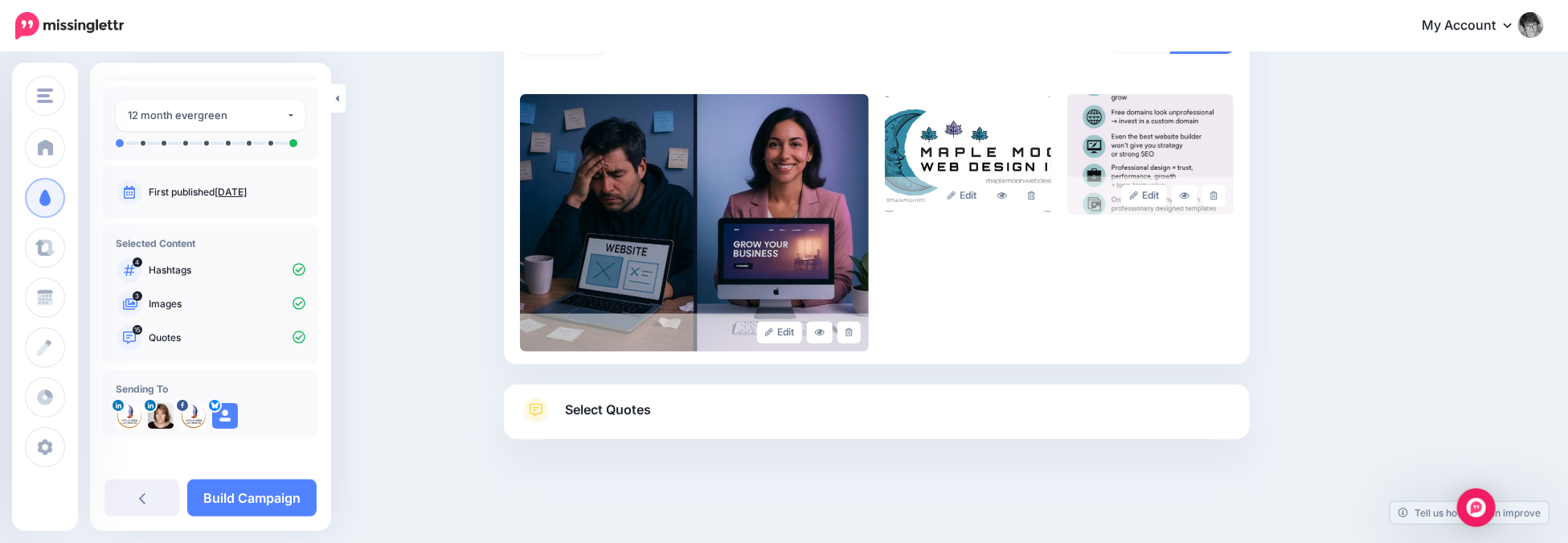
scroll to position [55, 0]
click at [252, 503] on link "Build Campaign" at bounding box center [251, 497] width 129 height 37
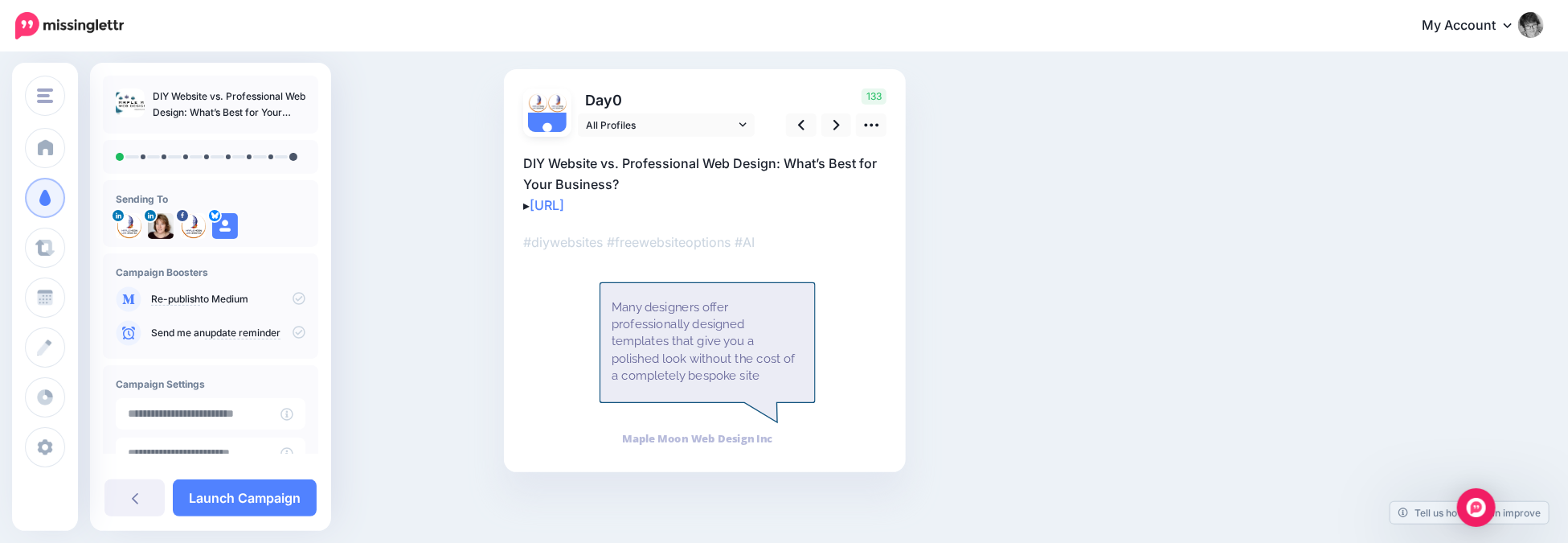
scroll to position [96, 0]
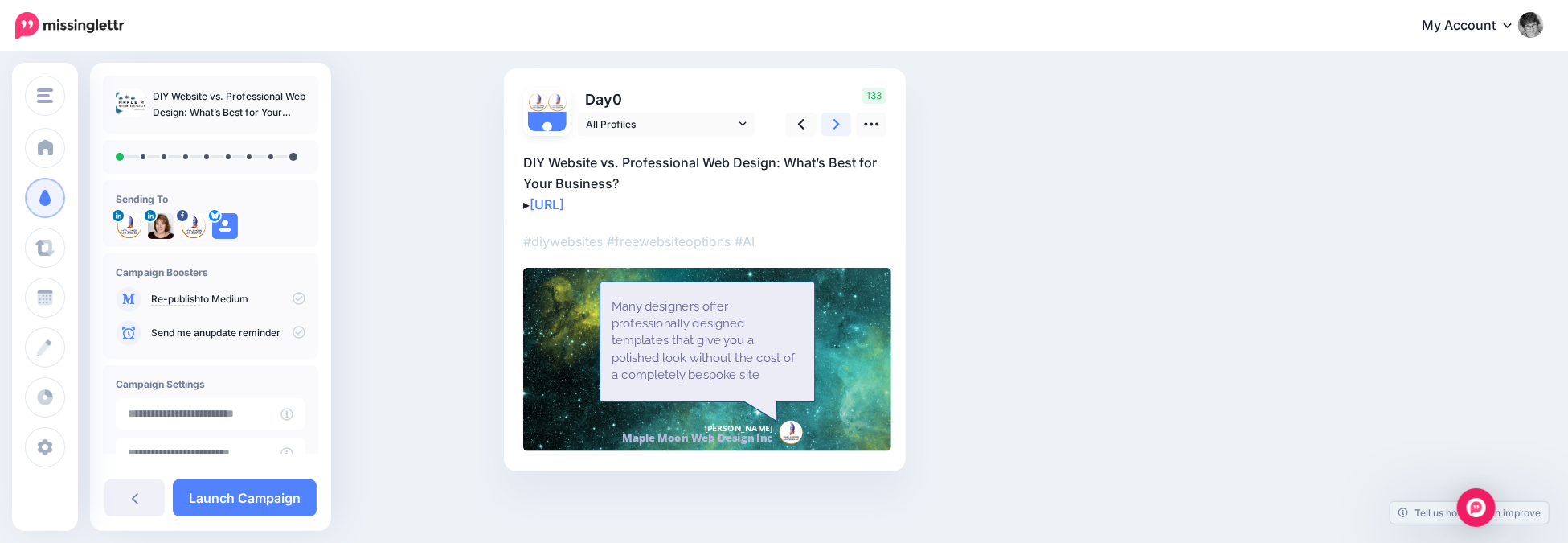
click at [838, 124] on link at bounding box center [837, 125] width 31 height 23
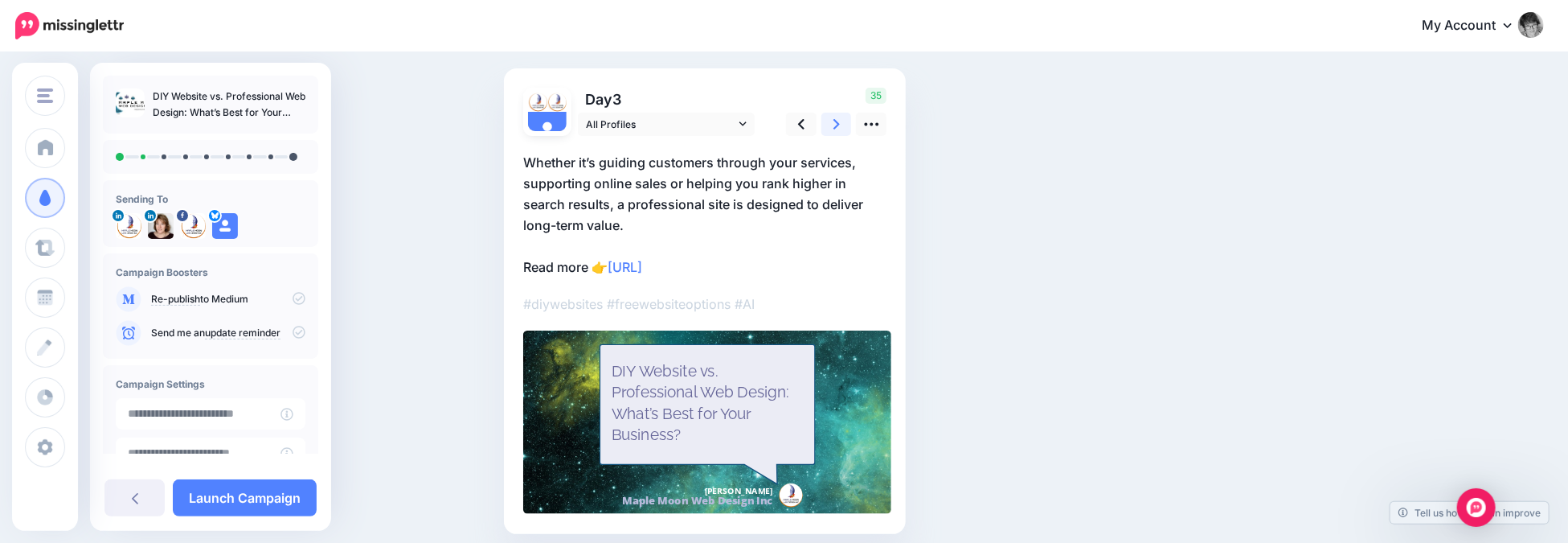
click at [839, 124] on icon at bounding box center [836, 124] width 6 height 17
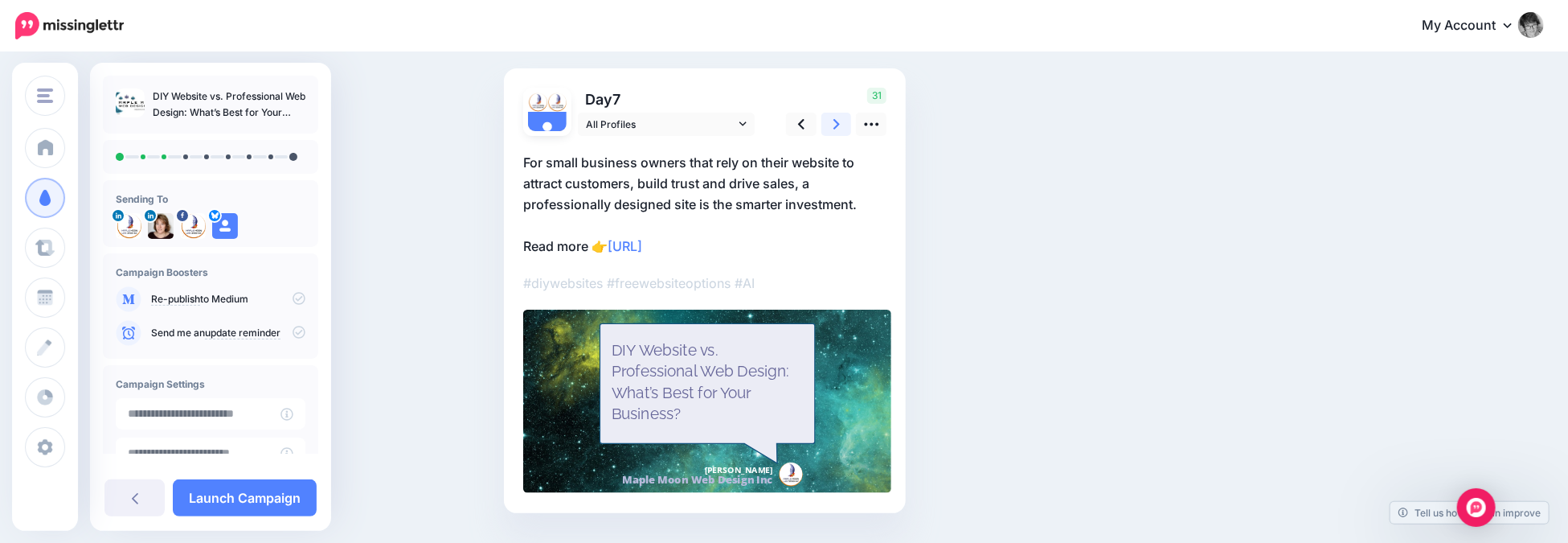
click at [839, 124] on icon at bounding box center [836, 124] width 6 height 17
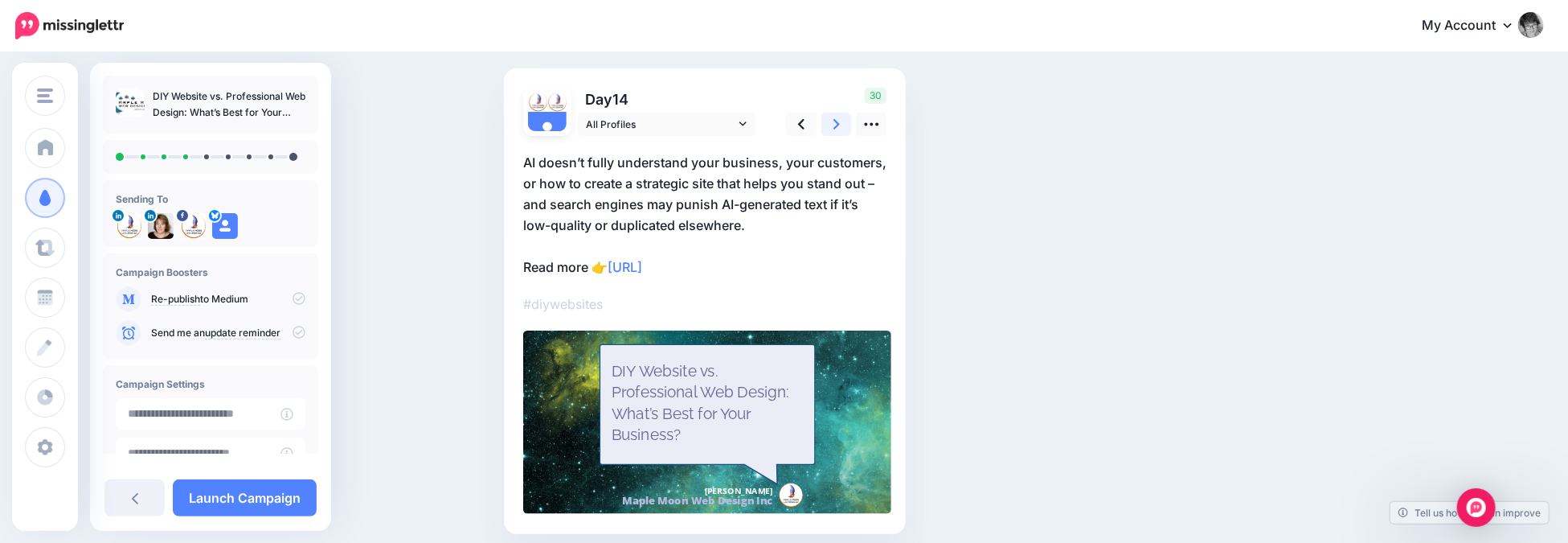
click at [839, 124] on icon at bounding box center [836, 124] width 6 height 17
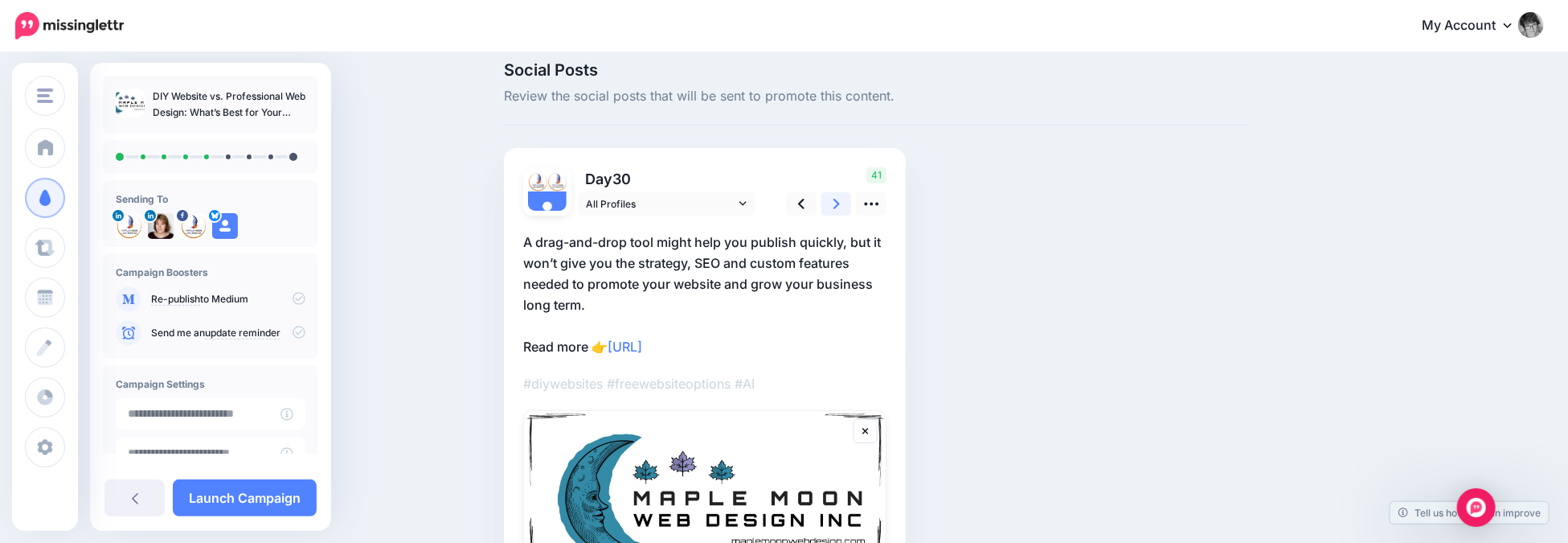
scroll to position [16, 0]
click at [840, 197] on icon at bounding box center [836, 203] width 6 height 17
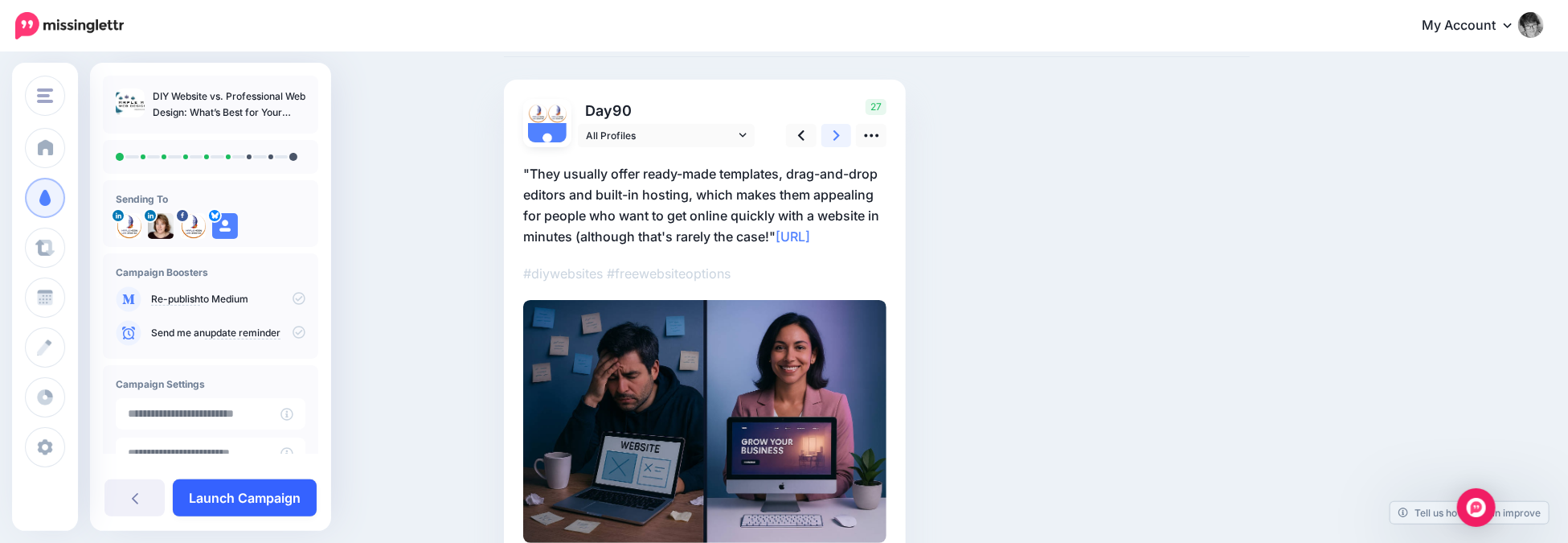
scroll to position [84, 0]
click at [241, 498] on link "Launch Campaign" at bounding box center [244, 497] width 144 height 37
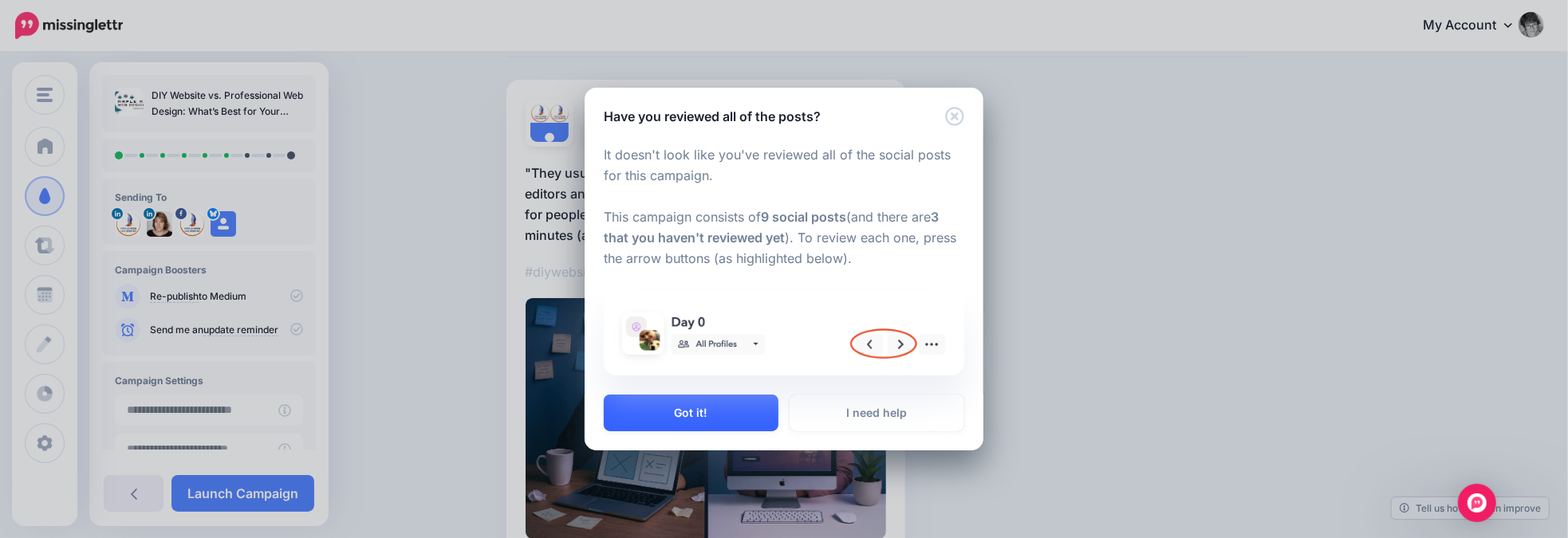
click at [685, 414] on button "Got it!" at bounding box center [691, 413] width 175 height 37
click at [685, 414] on div "Have you reviewed all of the posts? It doesn't look like you've reviewed all of…" at bounding box center [784, 269] width 1568 height 538
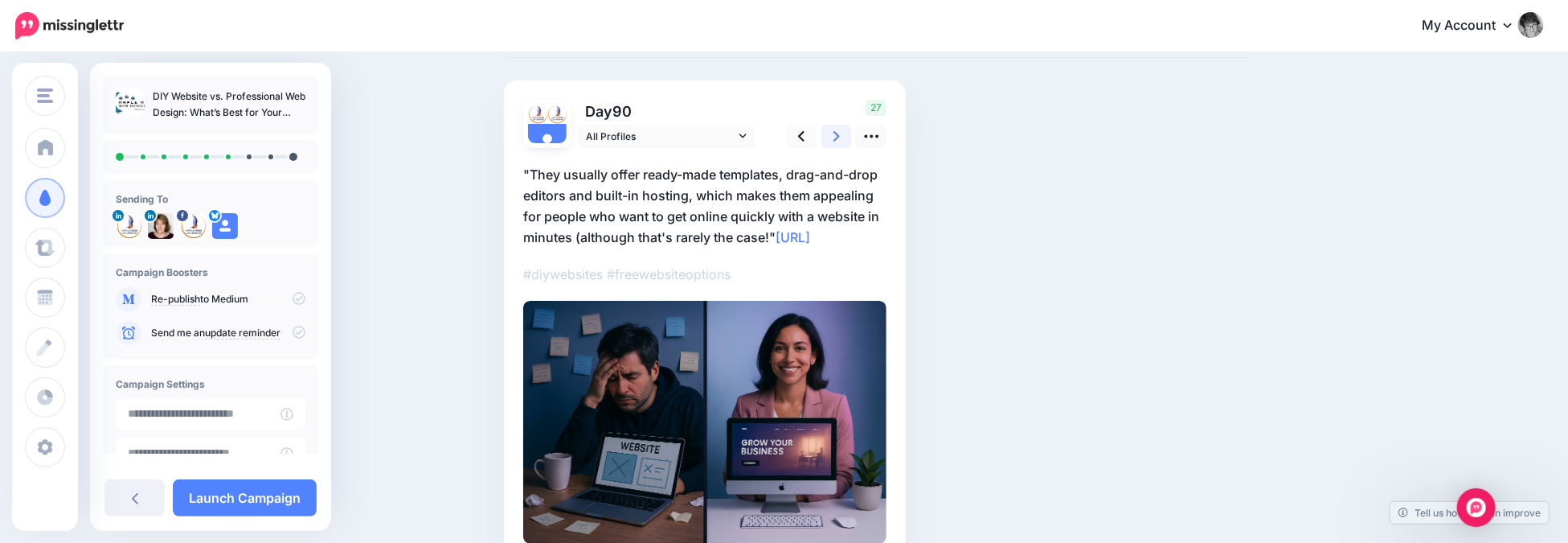
click at [839, 138] on icon at bounding box center [836, 136] width 6 height 17
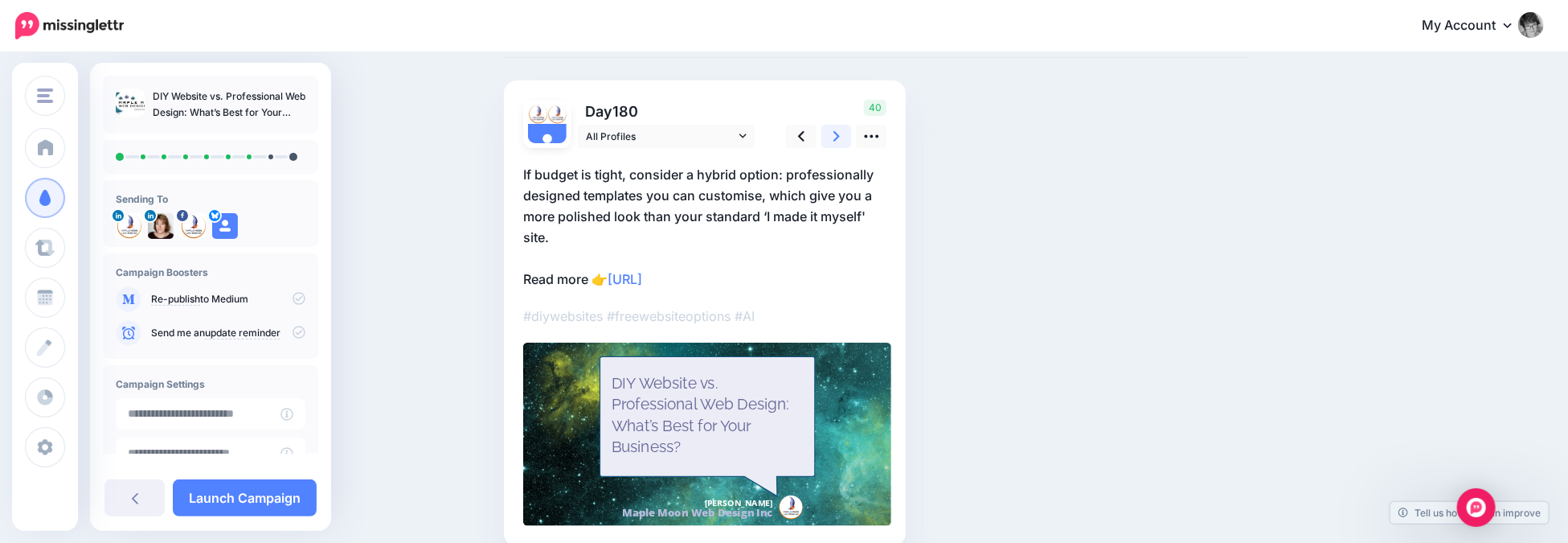
click at [840, 137] on icon at bounding box center [836, 136] width 6 height 17
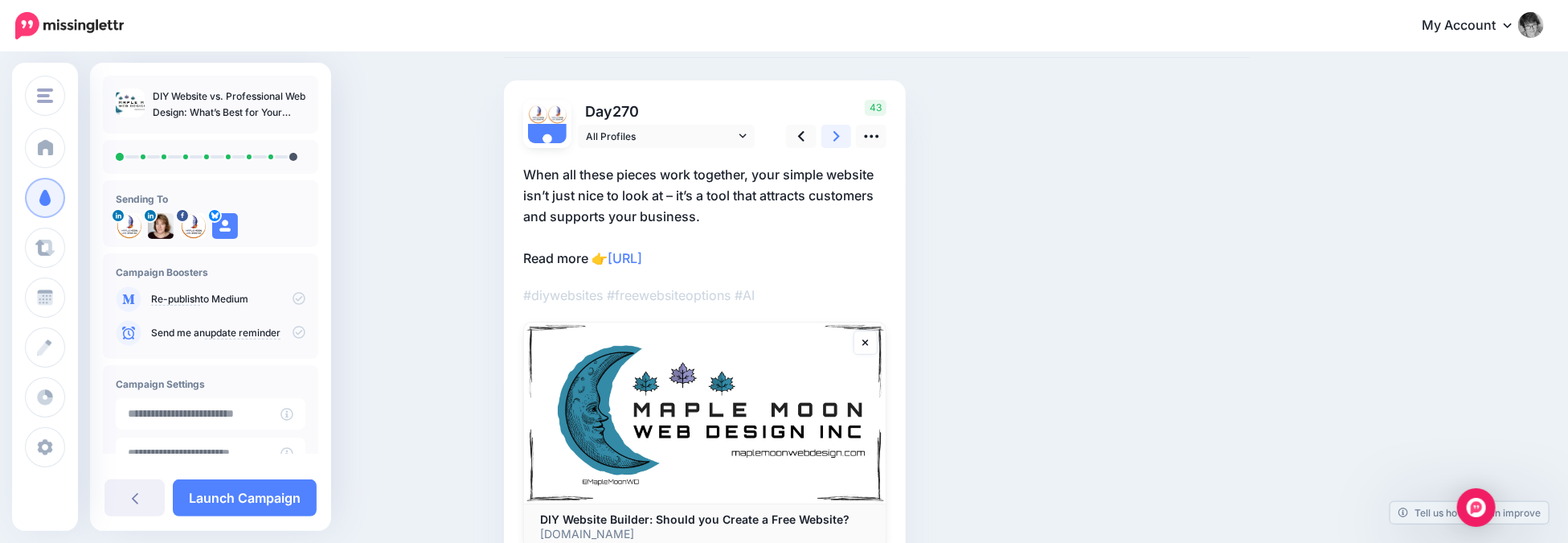
click at [840, 137] on icon at bounding box center [836, 136] width 6 height 17
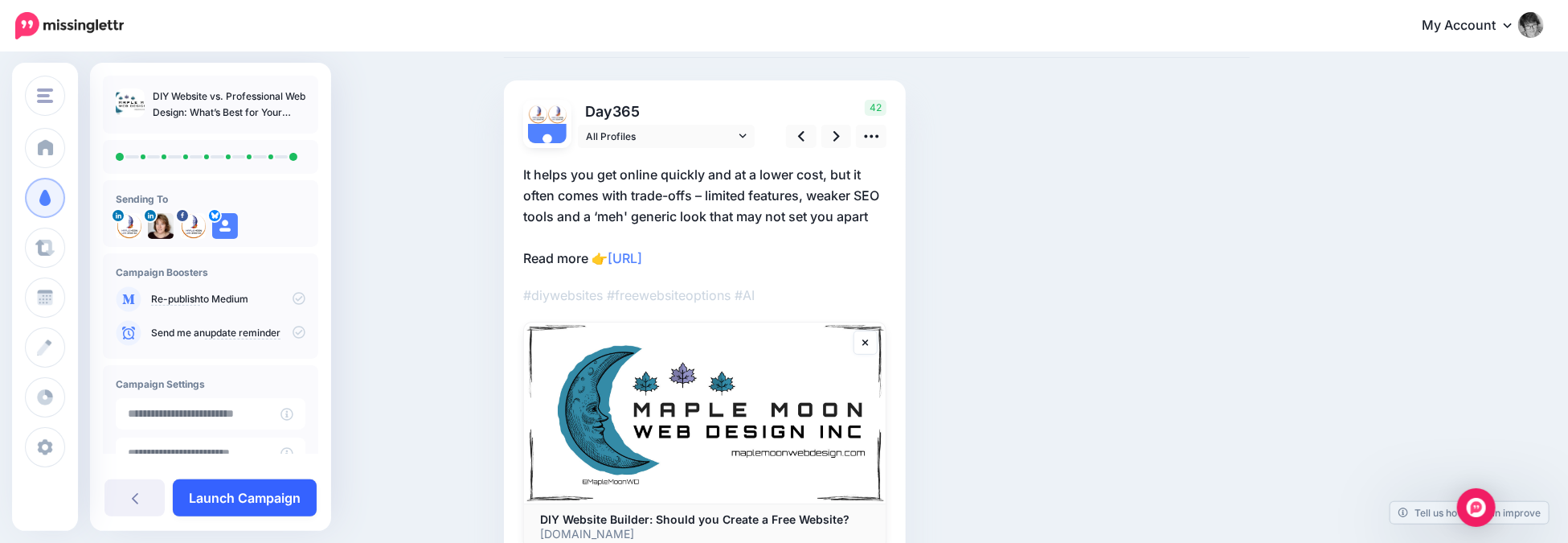
click at [248, 498] on link "Launch Campaign" at bounding box center [244, 497] width 144 height 37
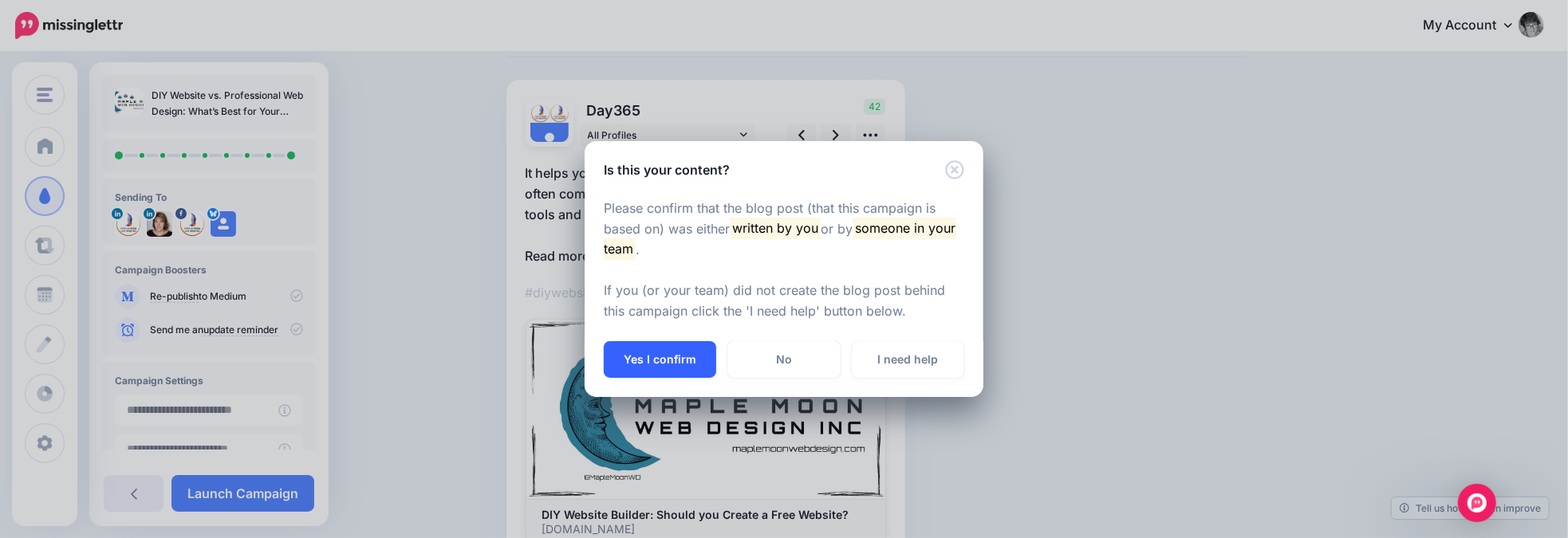
click at [635, 361] on button "Yes I confirm" at bounding box center [659, 359] width 112 height 37
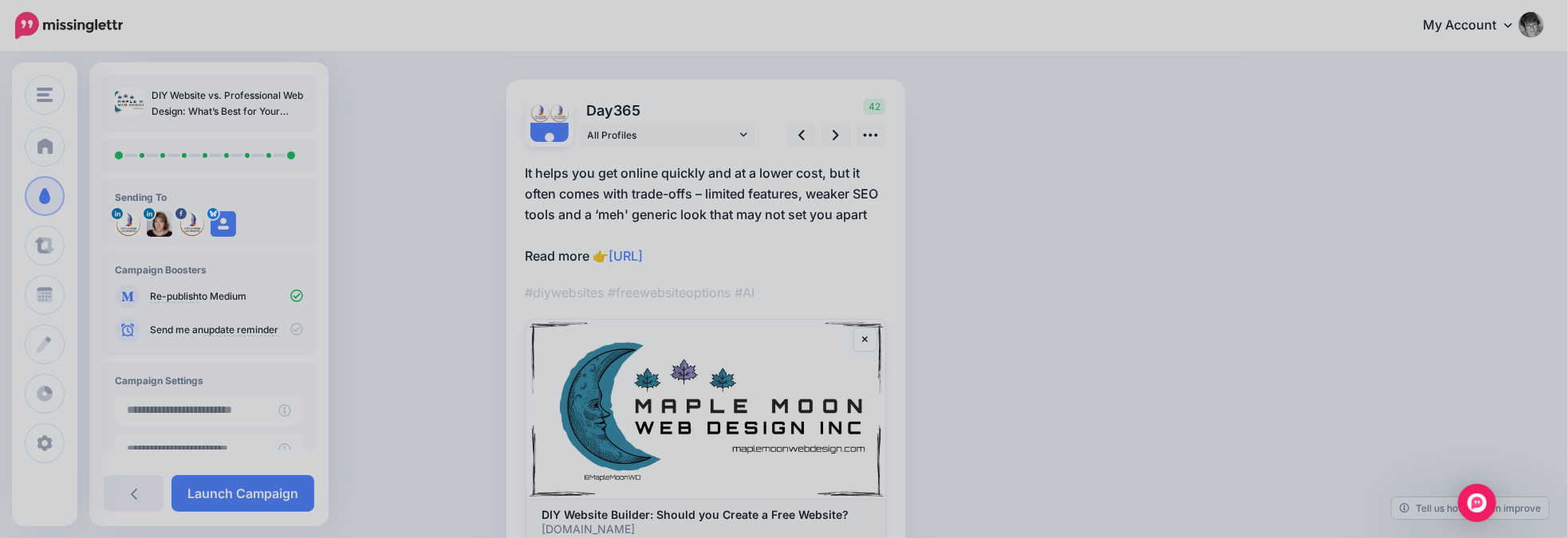
click at [635, 255] on button "Yes I confirm" at bounding box center [659, 236] width 112 height 37
